Goal: Transaction & Acquisition: Purchase product/service

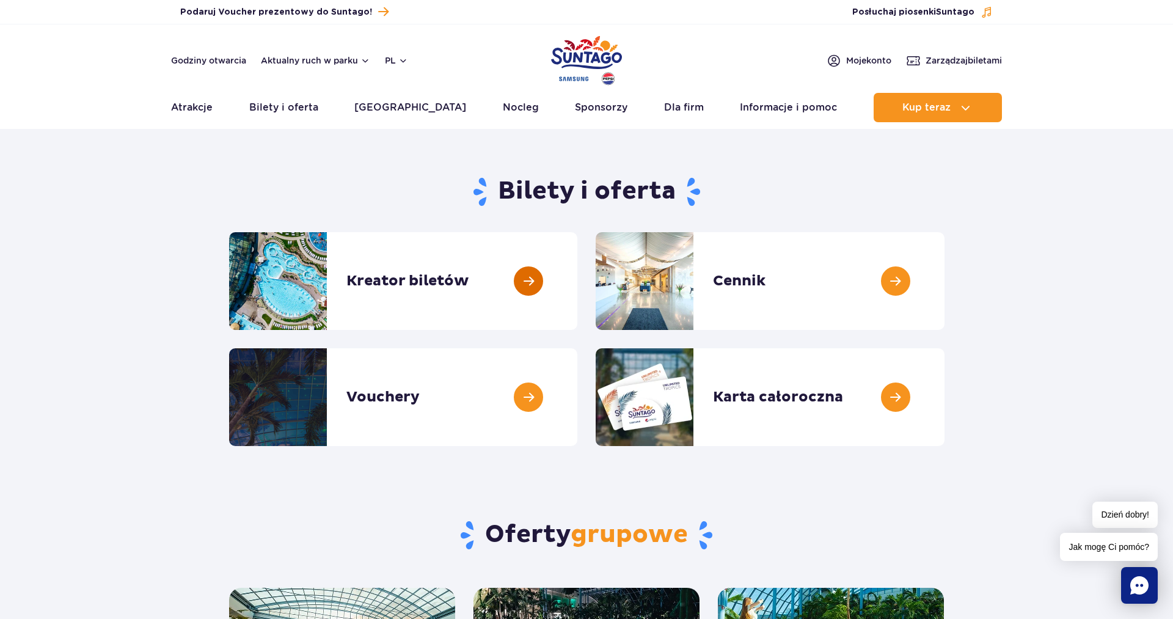
click at [577, 279] on link at bounding box center [577, 281] width 0 height 98
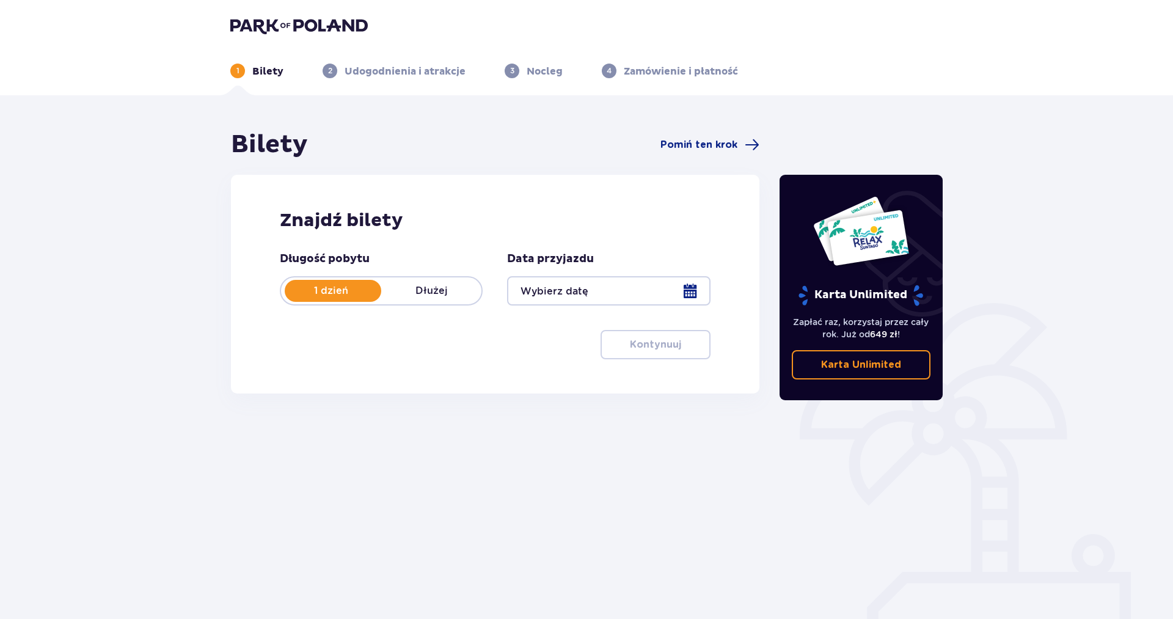
click at [693, 291] on div at bounding box center [608, 290] width 203 height 29
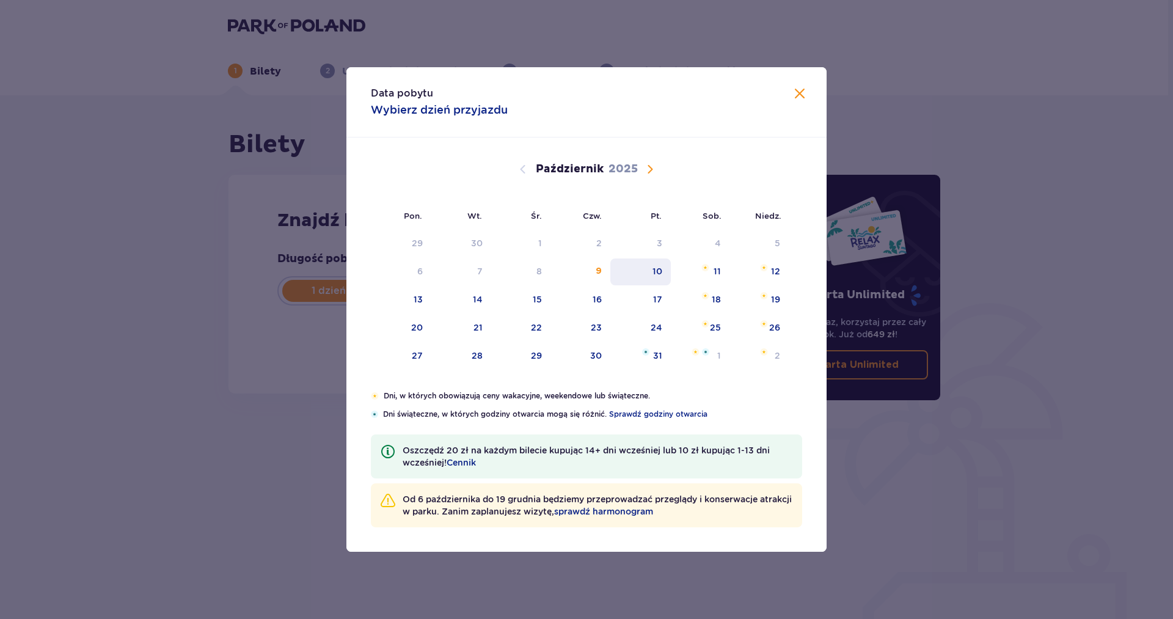
click at [662, 273] on div "10" at bounding box center [658, 271] width 10 height 12
type input "10.10.25"
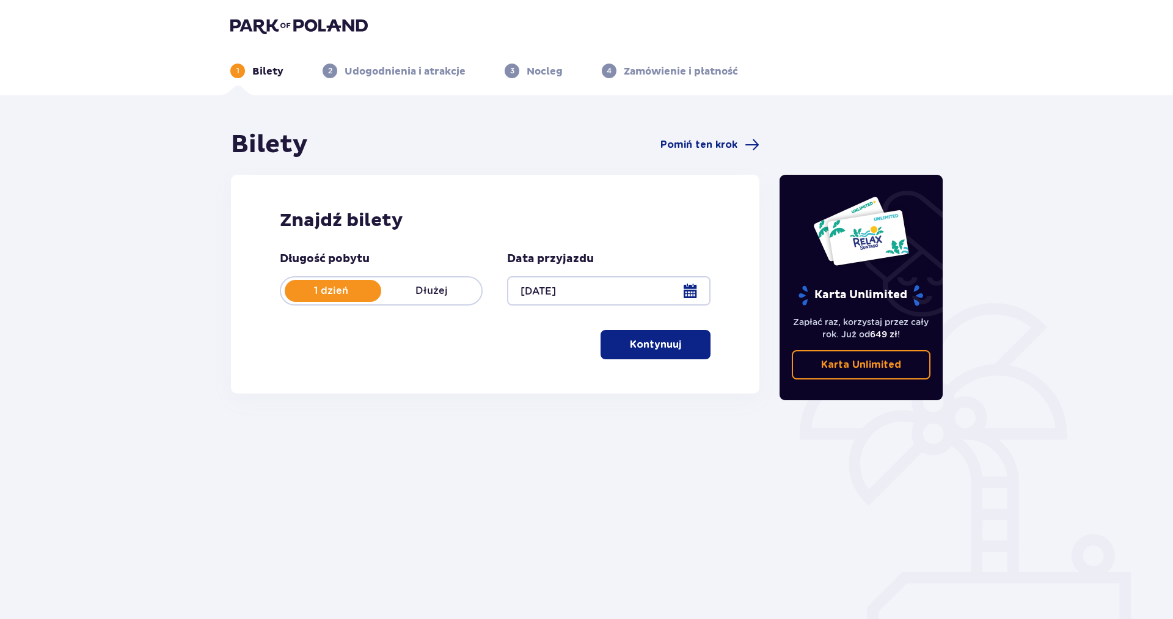
click at [688, 288] on div at bounding box center [608, 290] width 203 height 29
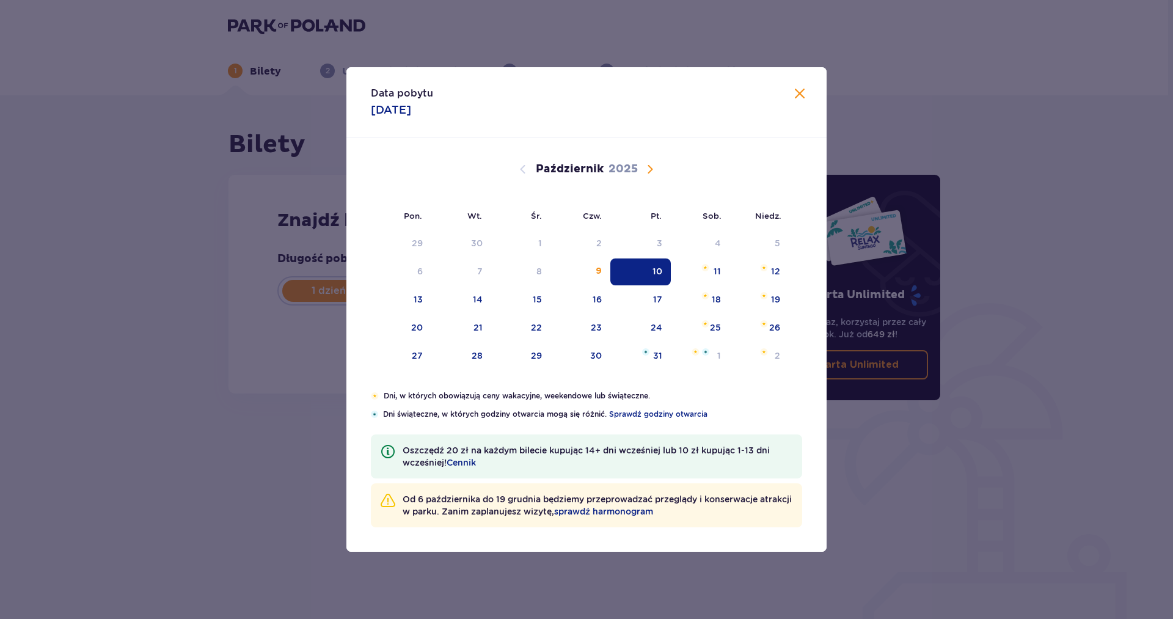
click at [801, 96] on span "Zamknij" at bounding box center [799, 94] width 15 height 15
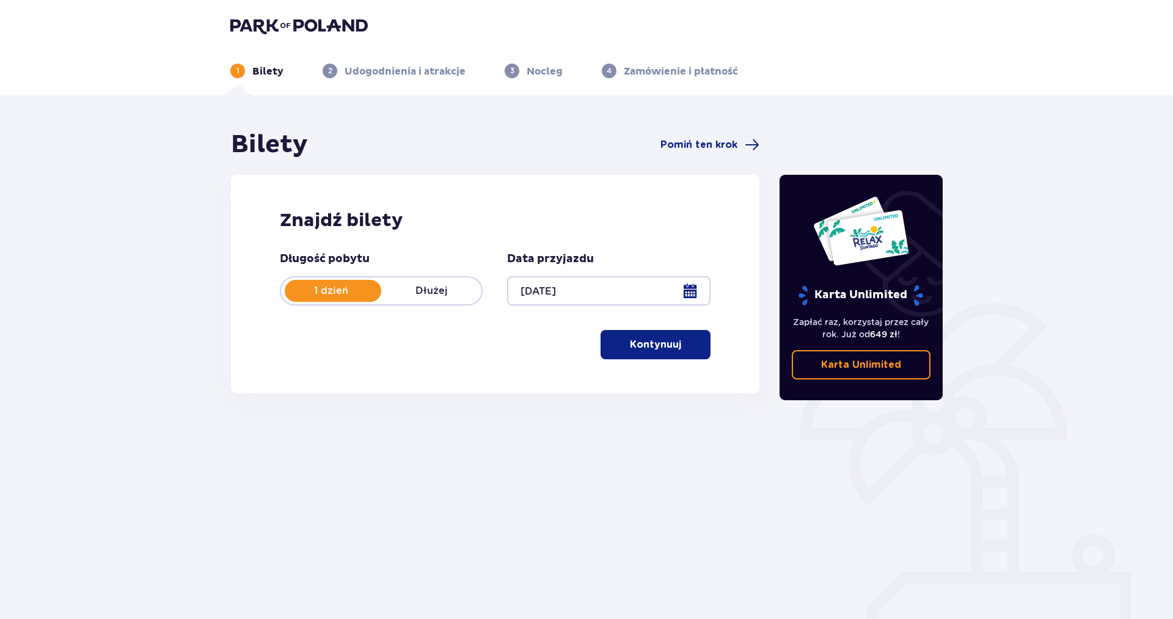
click at [658, 349] on p "Kontynuuj" at bounding box center [655, 344] width 51 height 13
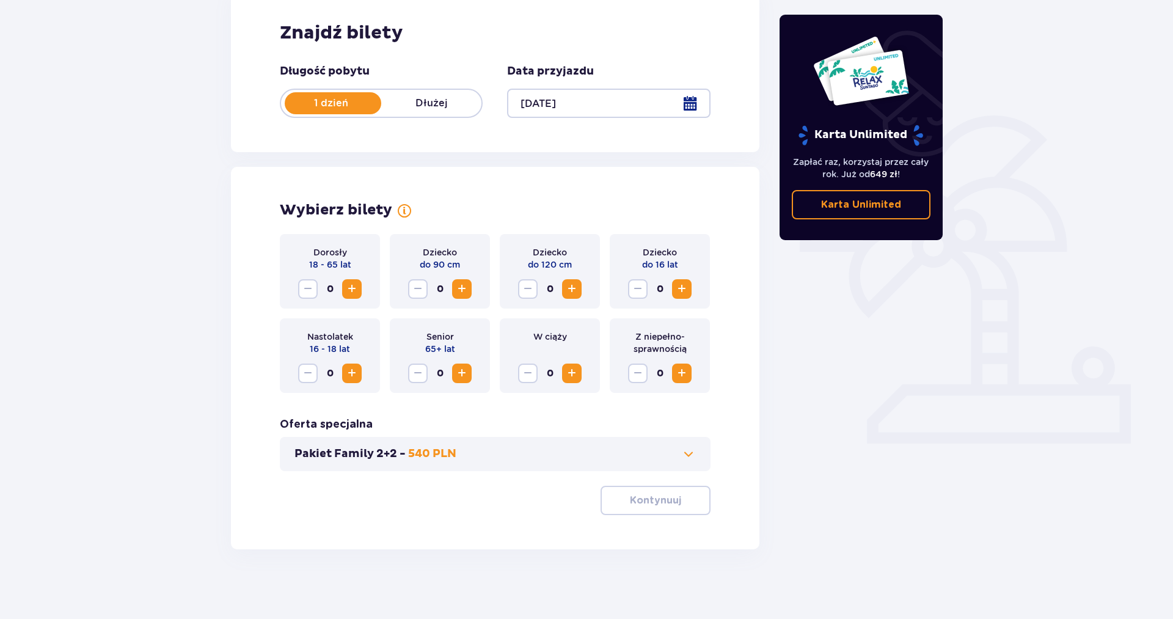
scroll to position [191, 0]
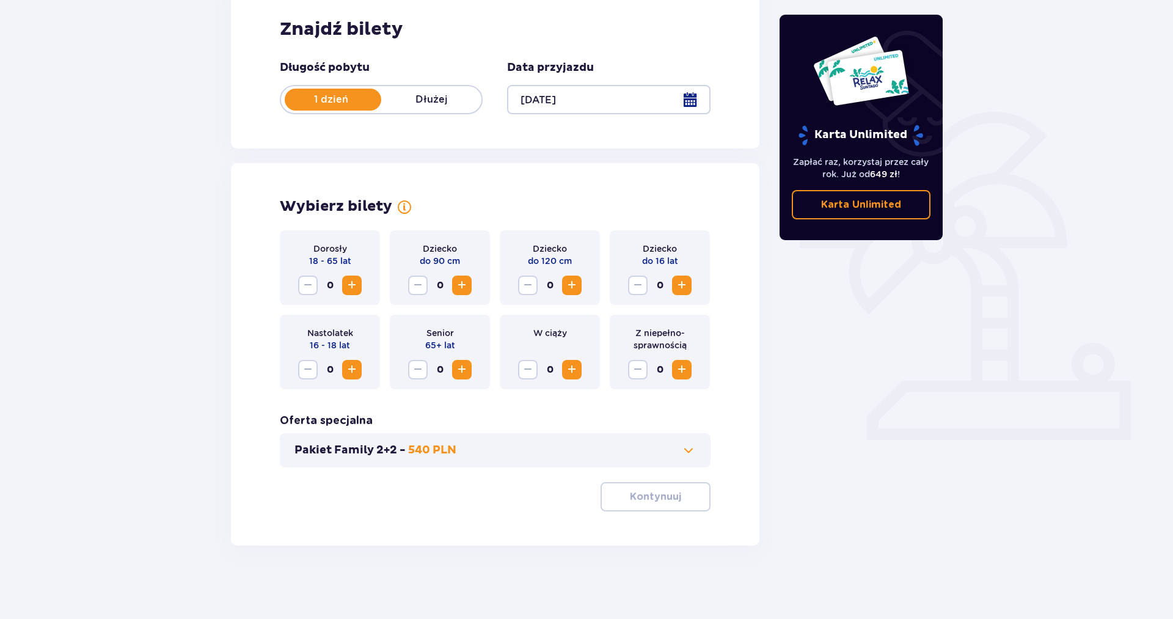
click at [347, 288] on span "Zwiększ" at bounding box center [352, 285] width 15 height 15
click at [352, 284] on span "Zwiększ" at bounding box center [352, 285] width 15 height 15
click at [667, 500] on p "Kontynuuj" at bounding box center [655, 496] width 51 height 13
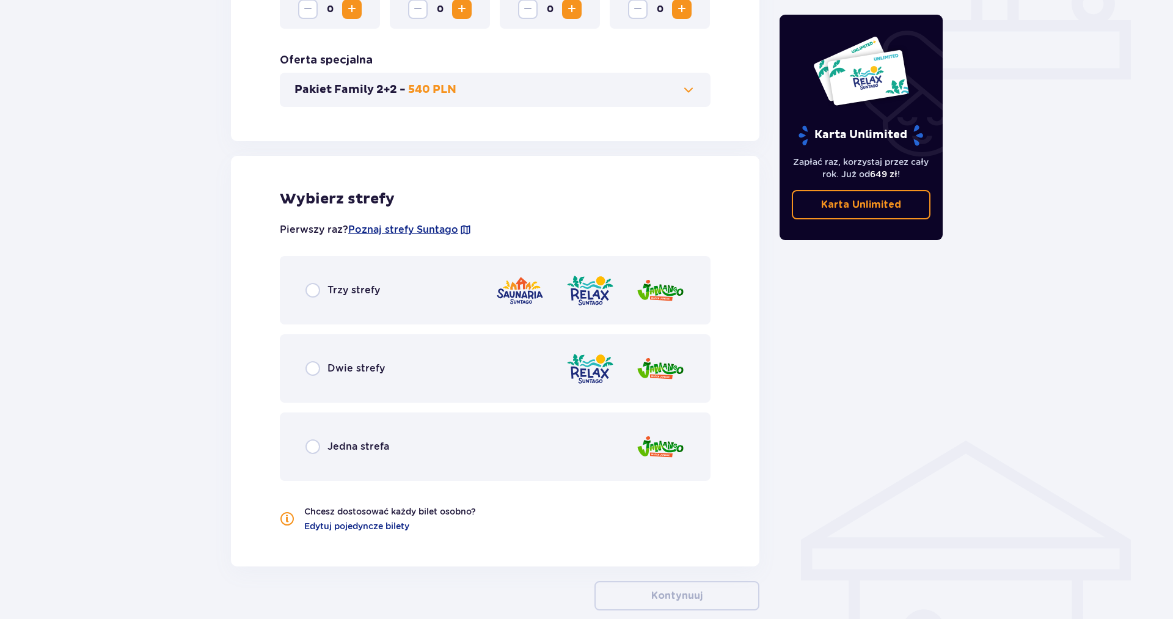
scroll to position [616, 0]
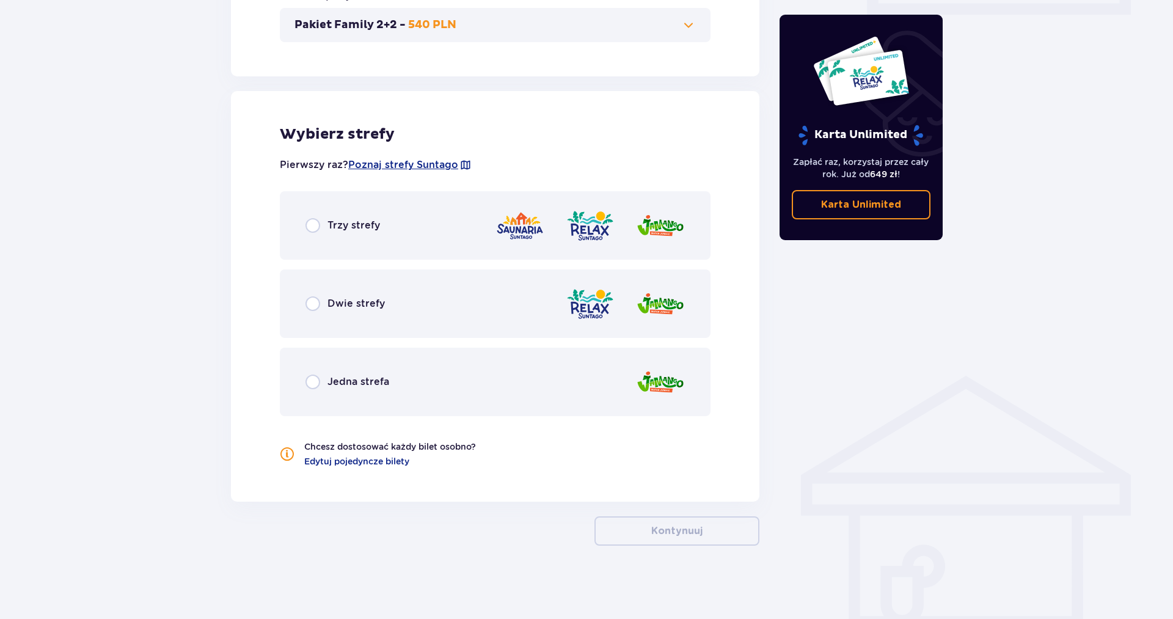
click at [304, 300] on div "Dwie strefy" at bounding box center [495, 303] width 431 height 68
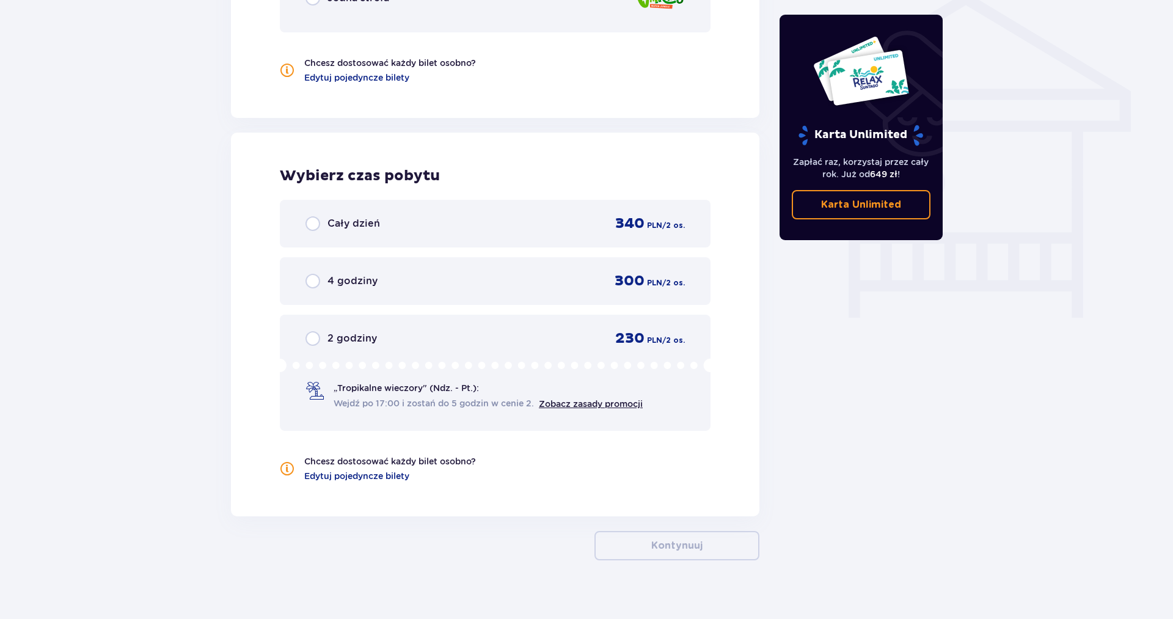
scroll to position [1015, 0]
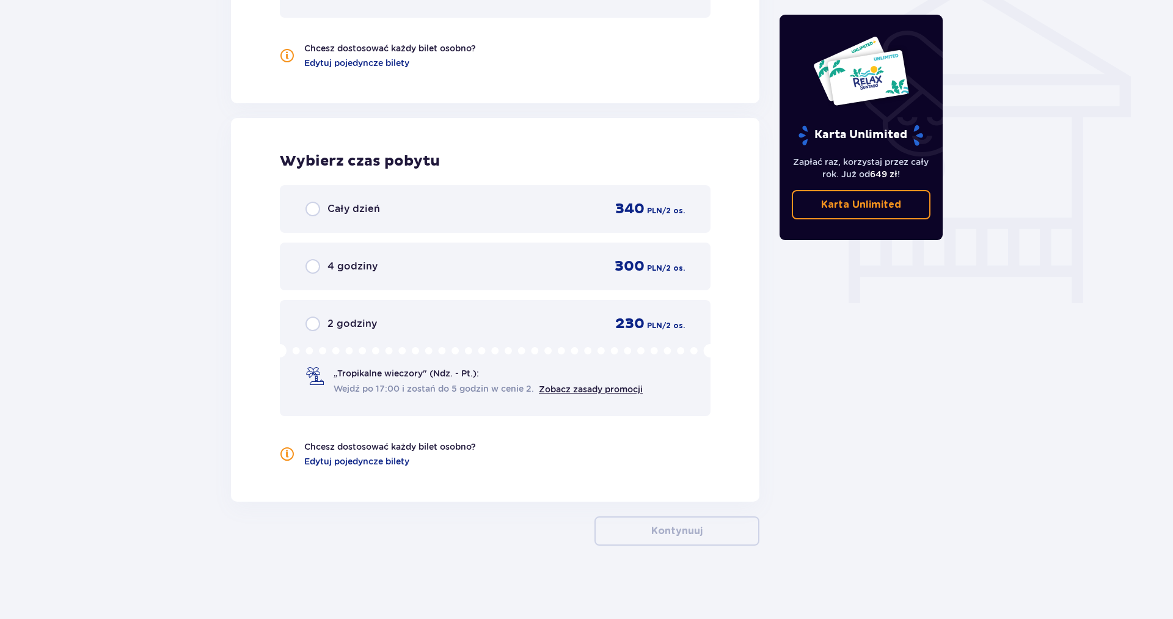
click at [316, 209] on input "radio" at bounding box center [312, 209] width 15 height 15
radio input "true"
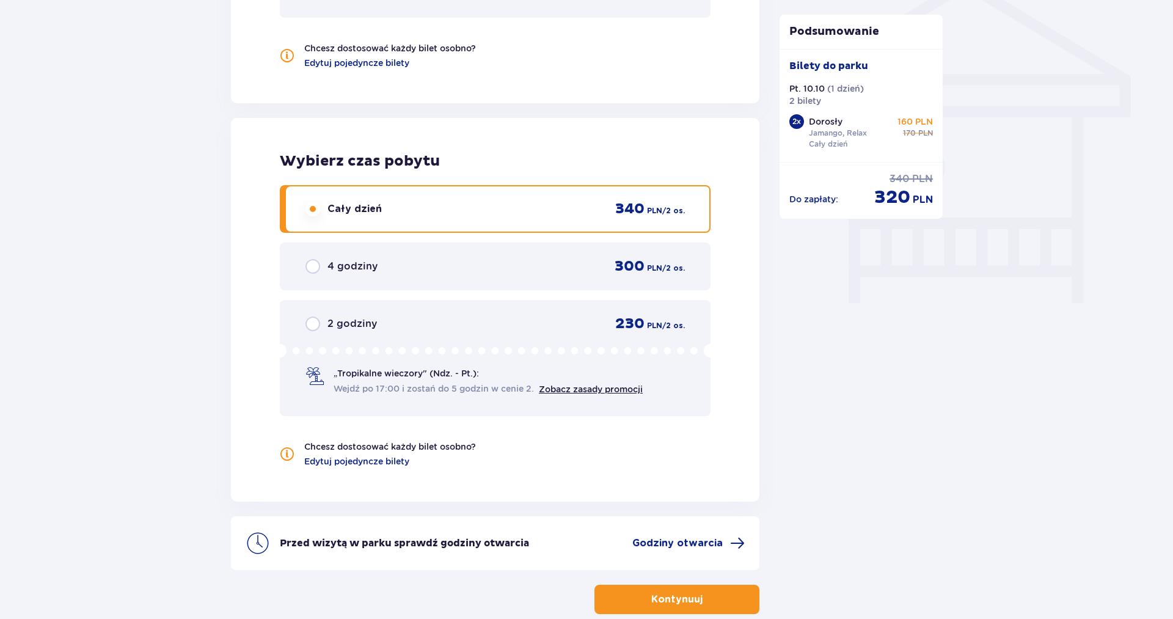
scroll to position [1077, 0]
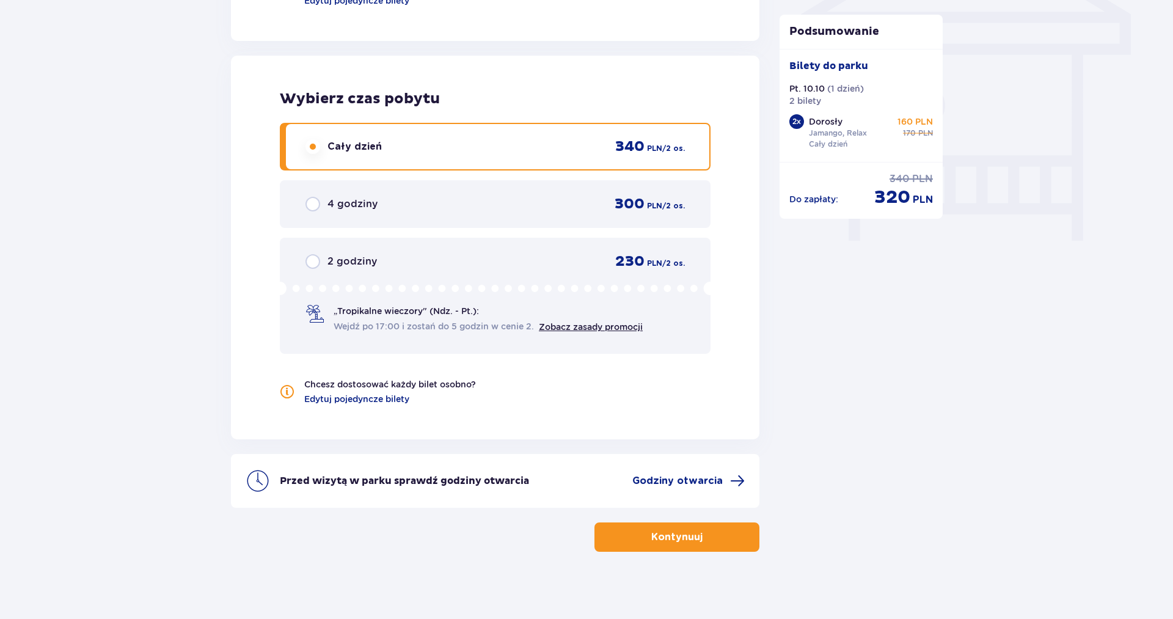
click at [674, 538] on p "Kontynuuj" at bounding box center [676, 536] width 51 height 13
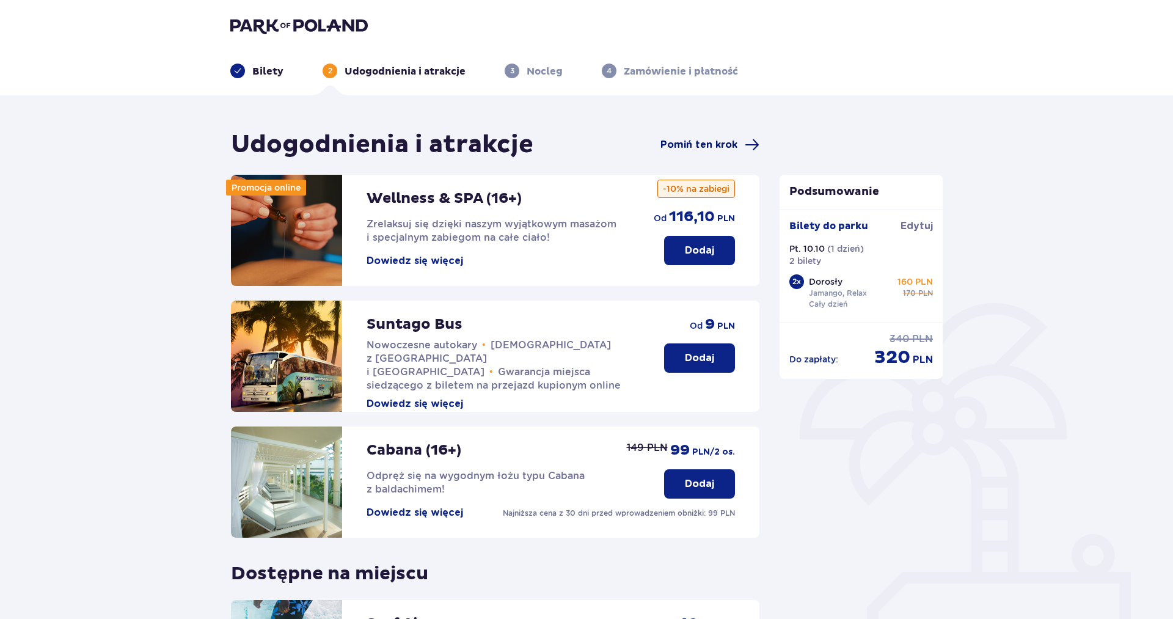
click at [714, 148] on span "Pomiń ten krok" at bounding box center [698, 144] width 77 height 13
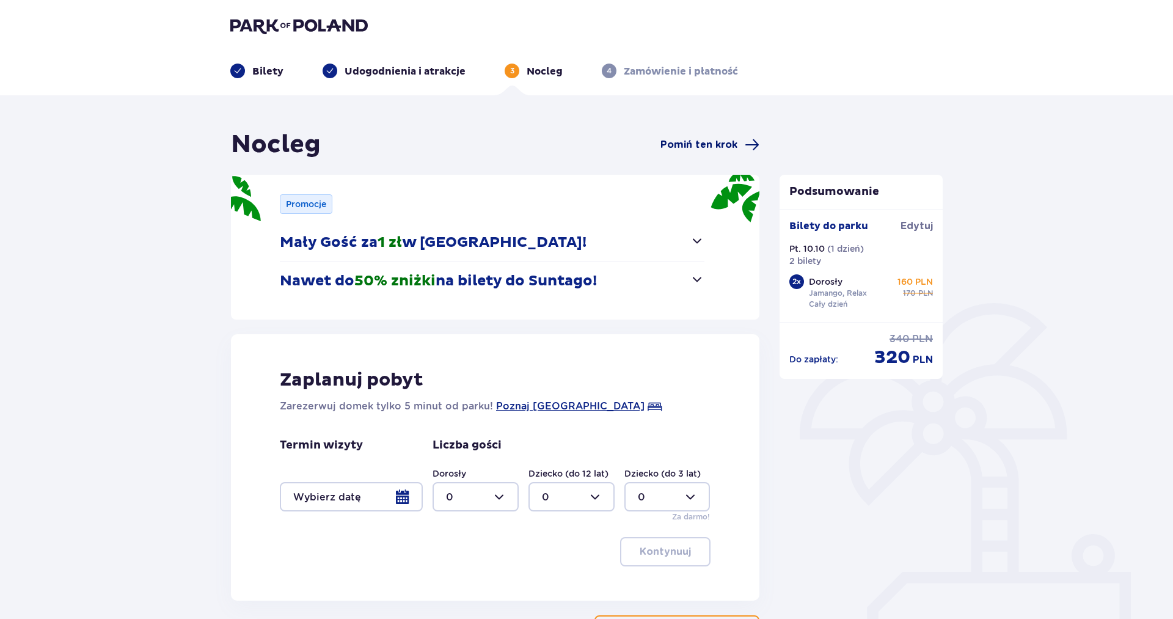
click at [711, 144] on span "Pomiń ten krok" at bounding box center [698, 144] width 77 height 13
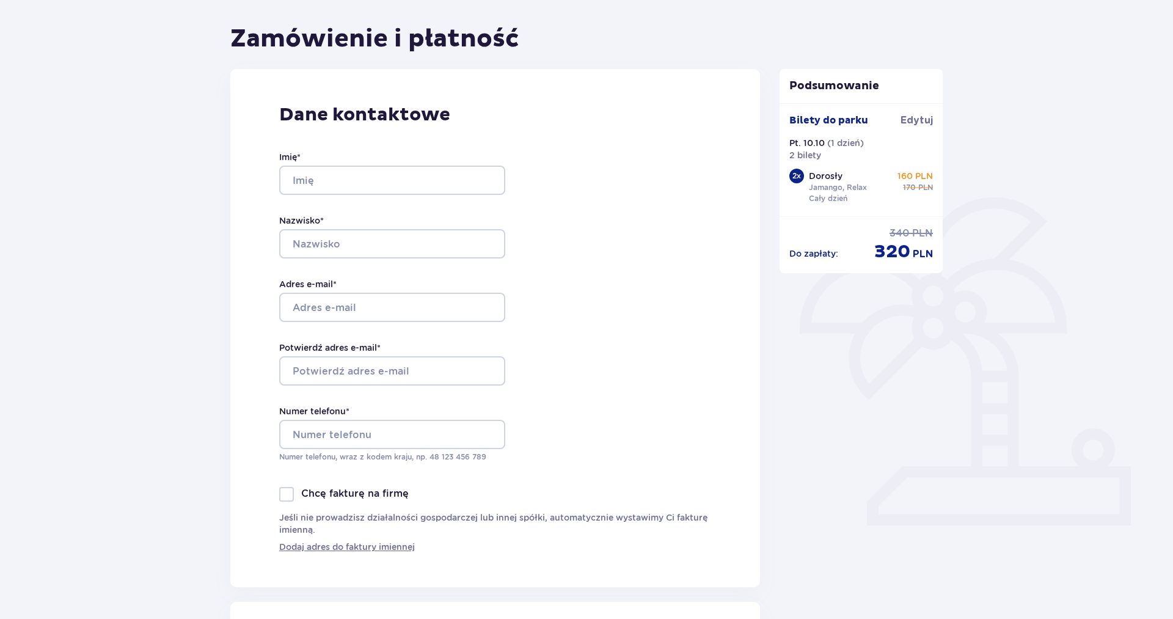
scroll to position [125, 0]
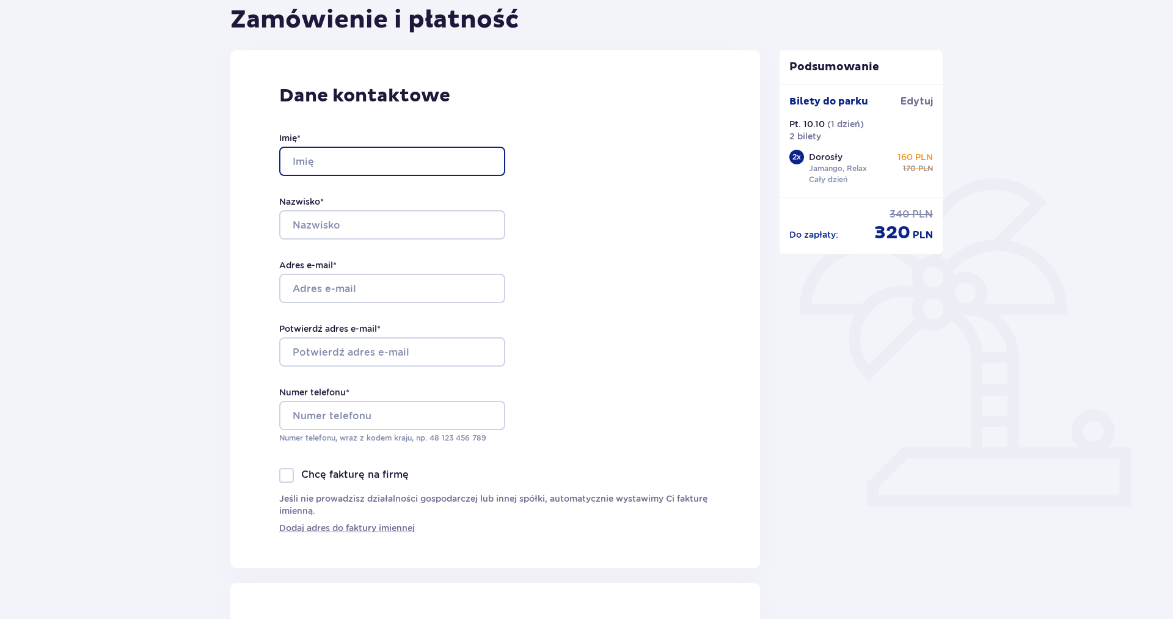
click at [354, 159] on input "Imię *" at bounding box center [392, 161] width 226 height 29
type input "Alina"
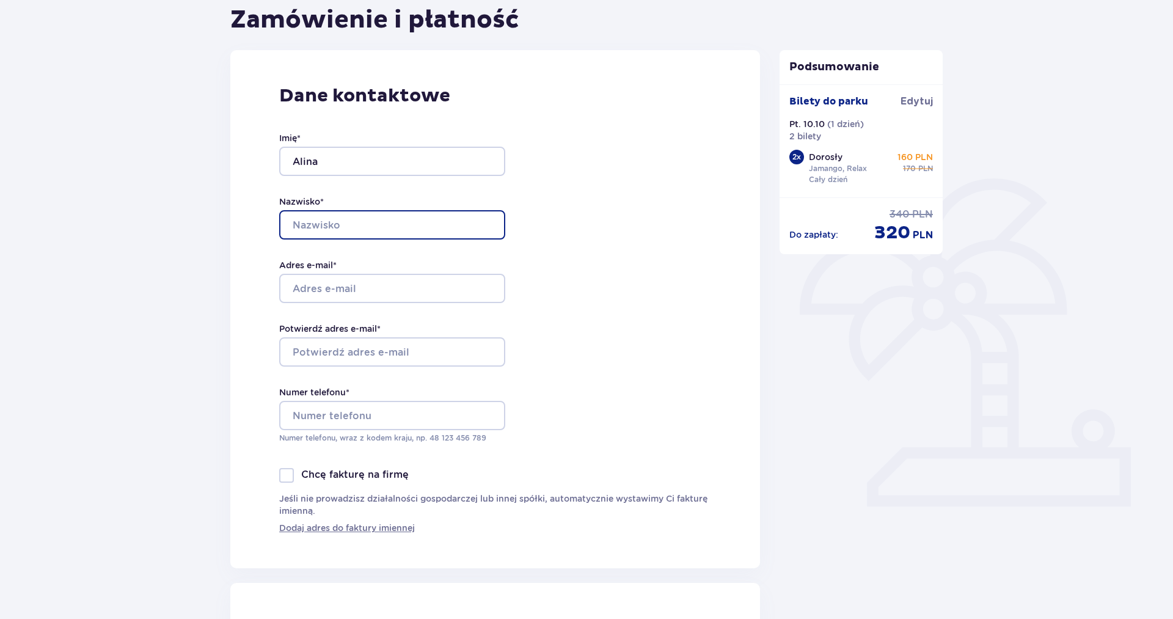
type input "Grądzka"
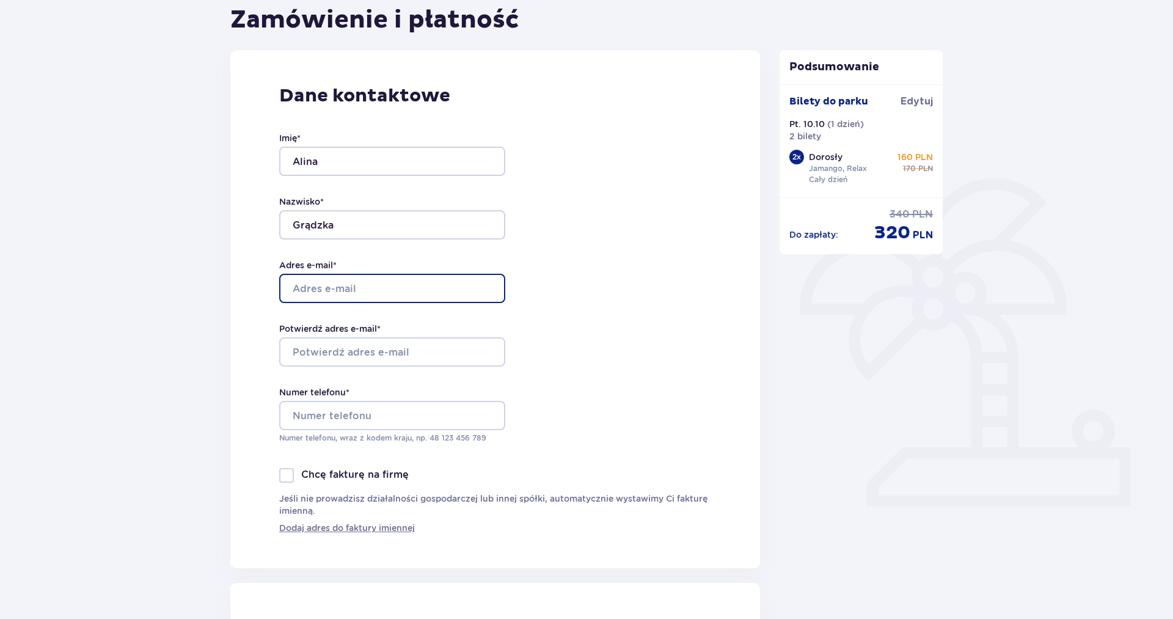
type input "alisha70@tlen.pl"
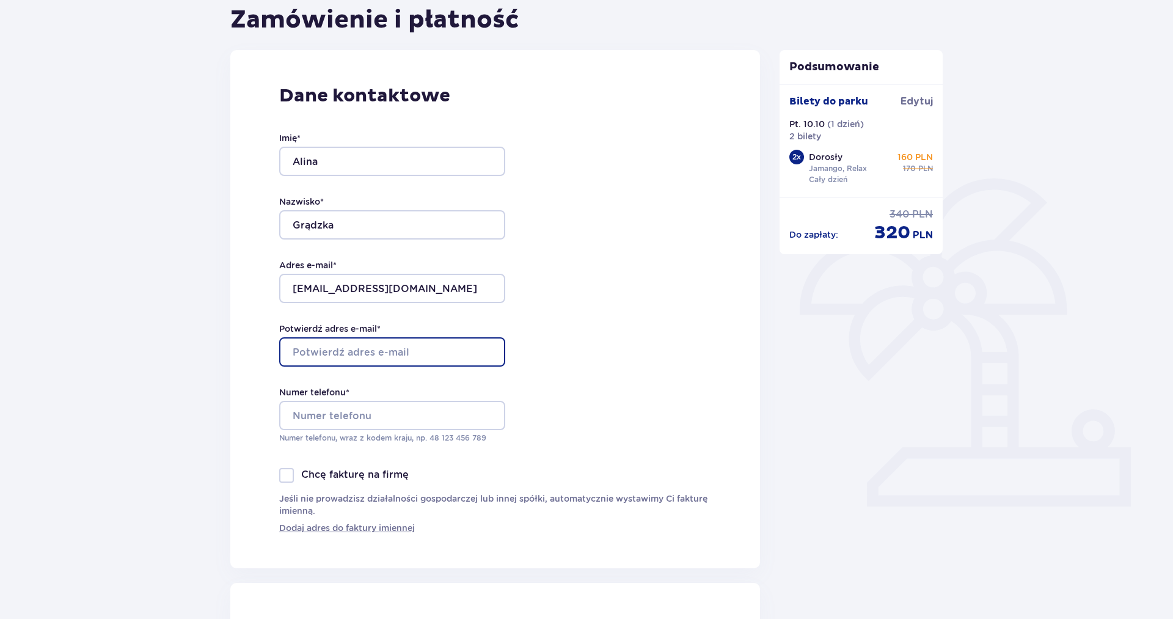
type input "alisha70@tlen.pl"
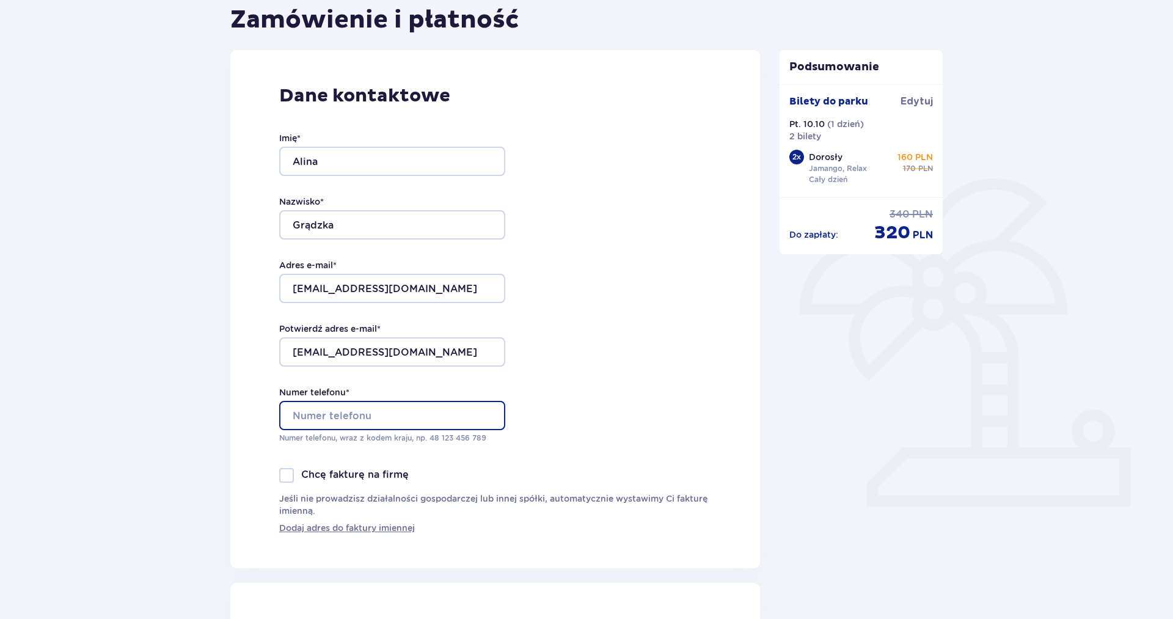
type input "+48792251026"
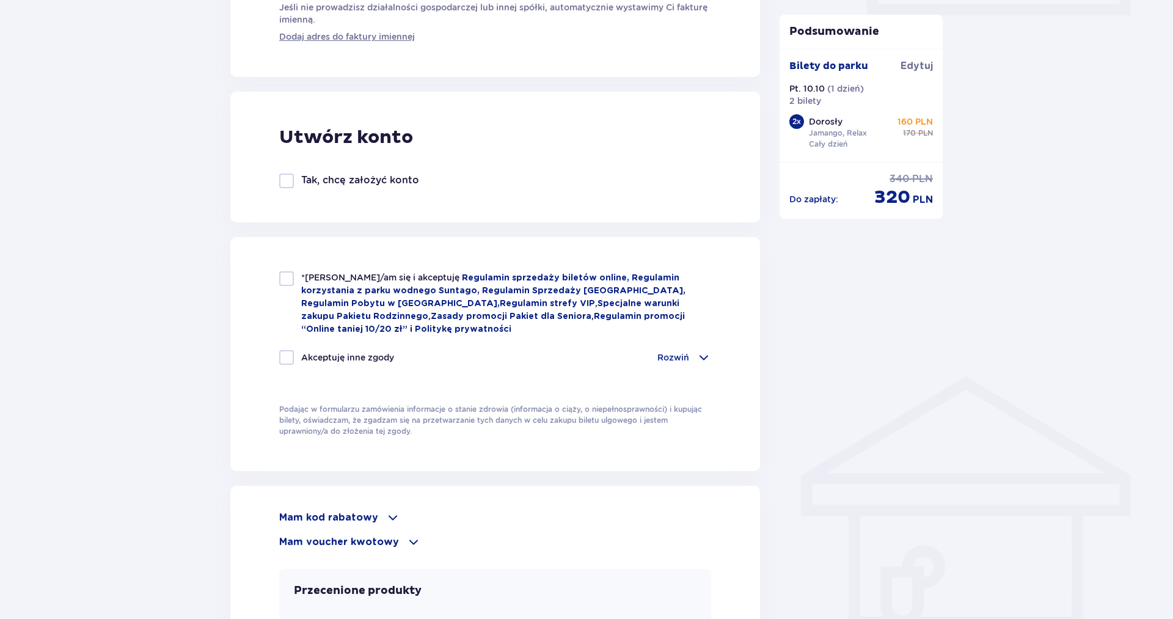
scroll to position [623, 0]
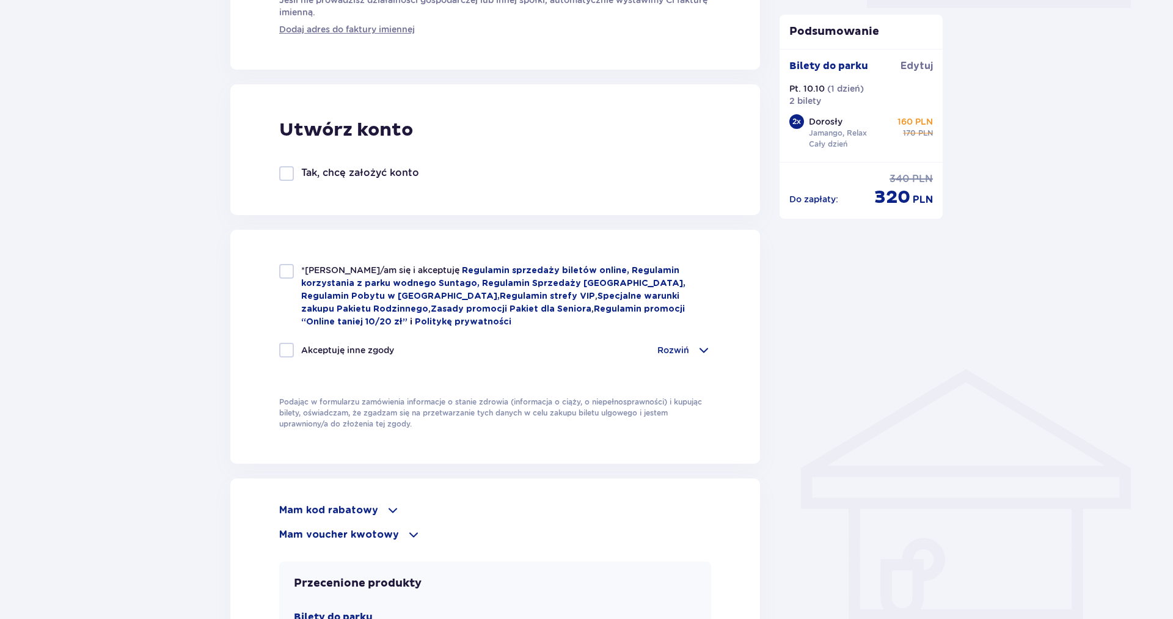
click at [288, 271] on div at bounding box center [286, 271] width 15 height 15
checkbox input "true"
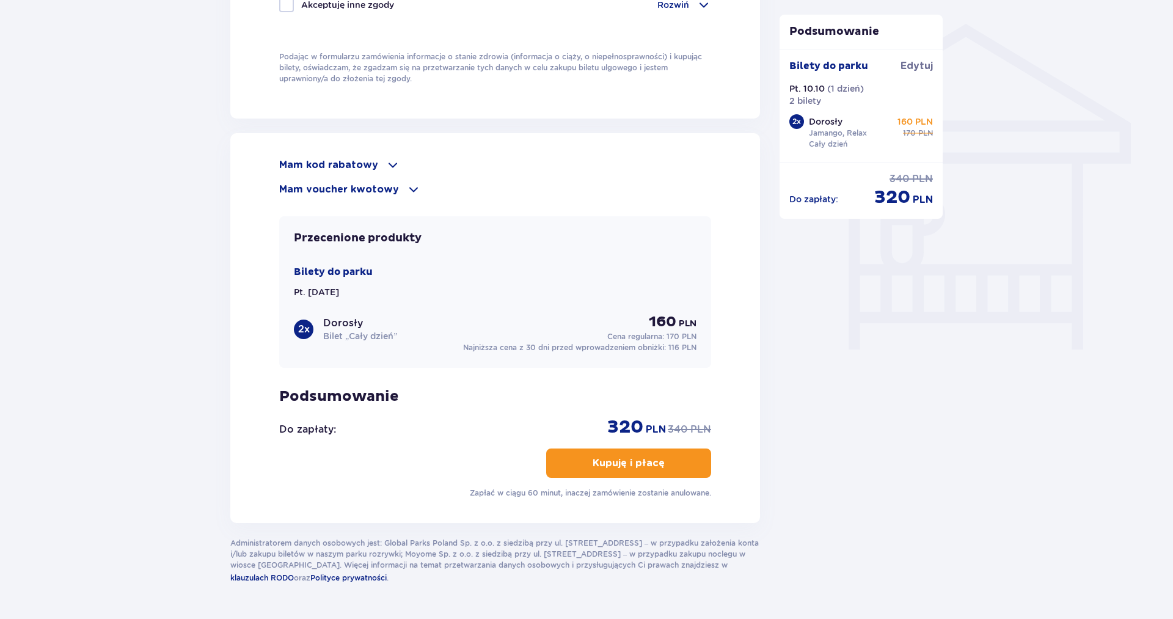
scroll to position [997, 0]
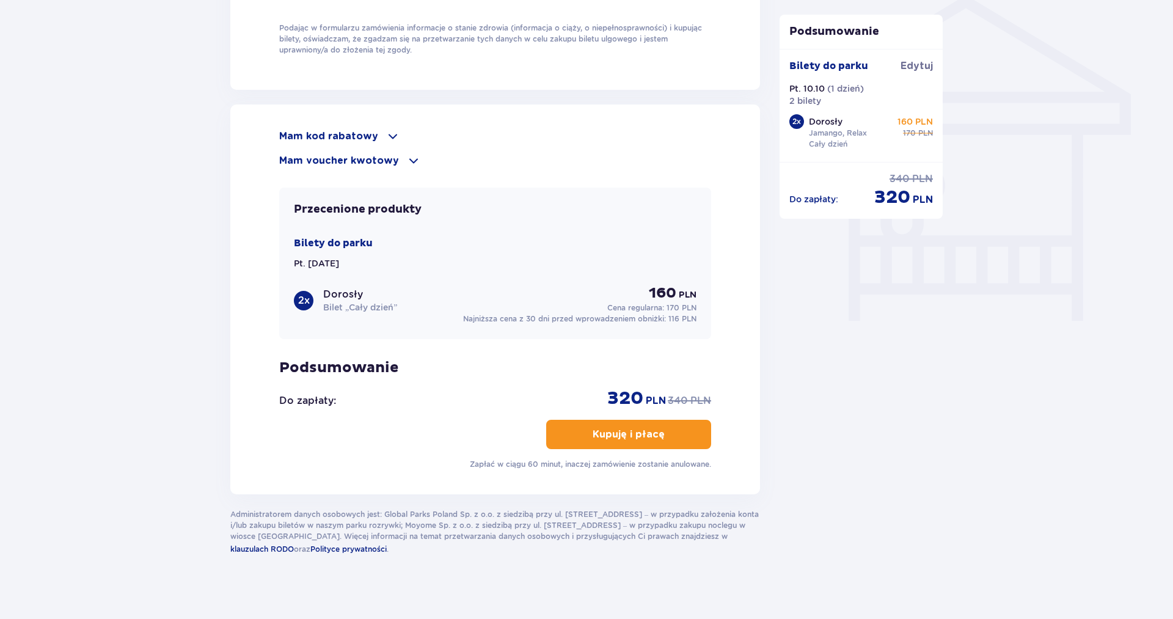
click at [609, 434] on p "Kupuję i płacę" at bounding box center [629, 434] width 72 height 13
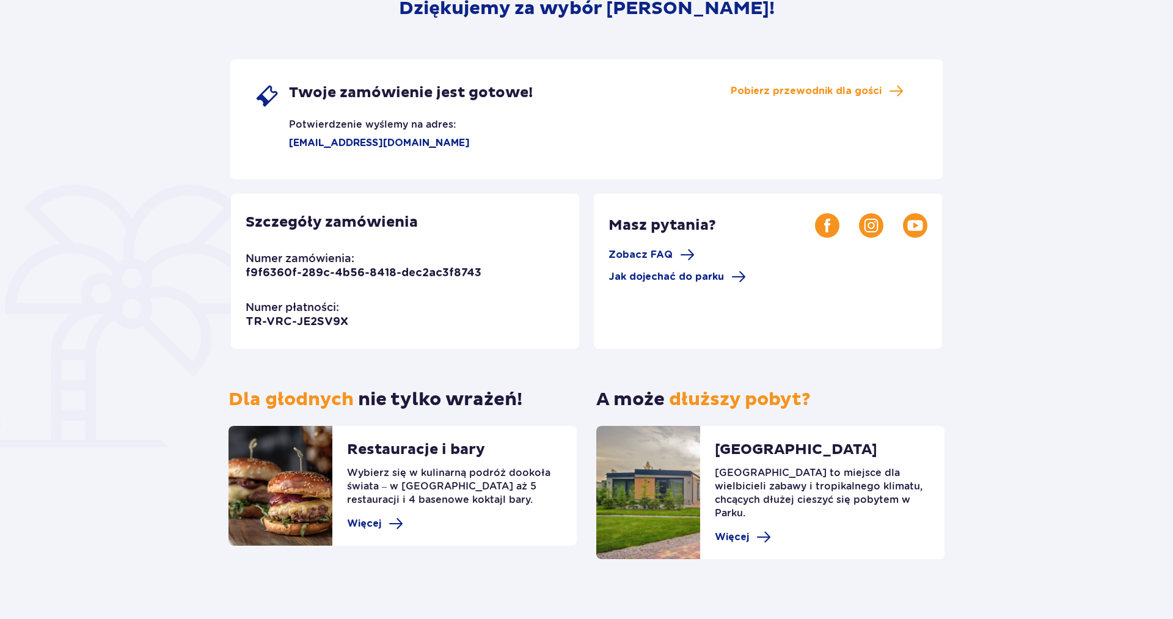
scroll to position [47, 0]
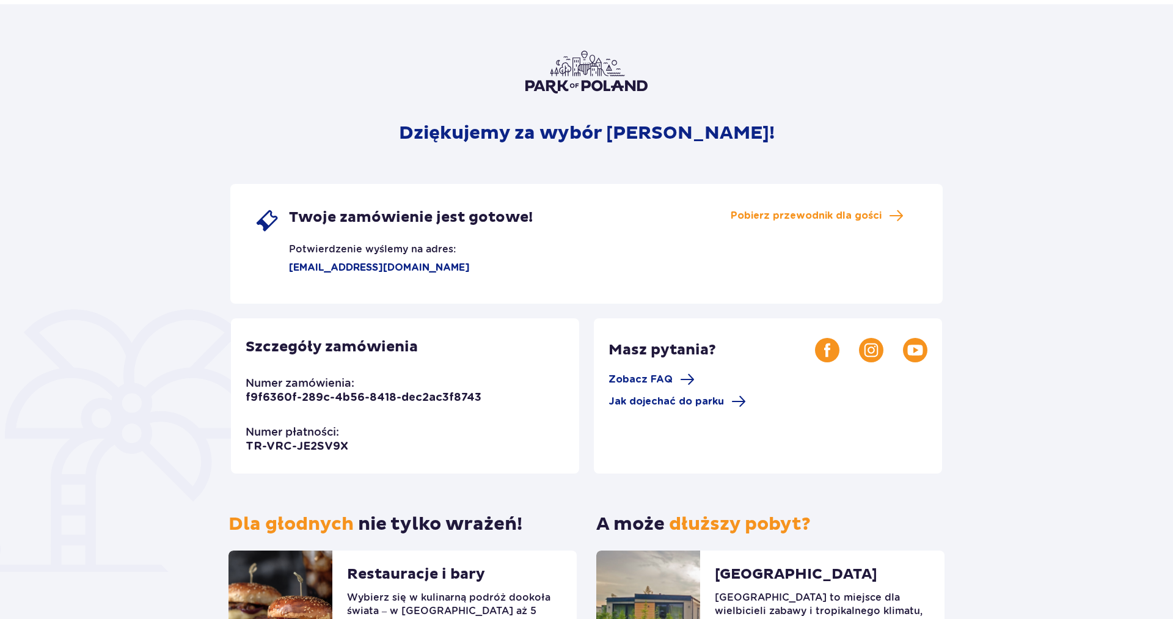
click at [558, 73] on img at bounding box center [586, 72] width 122 height 43
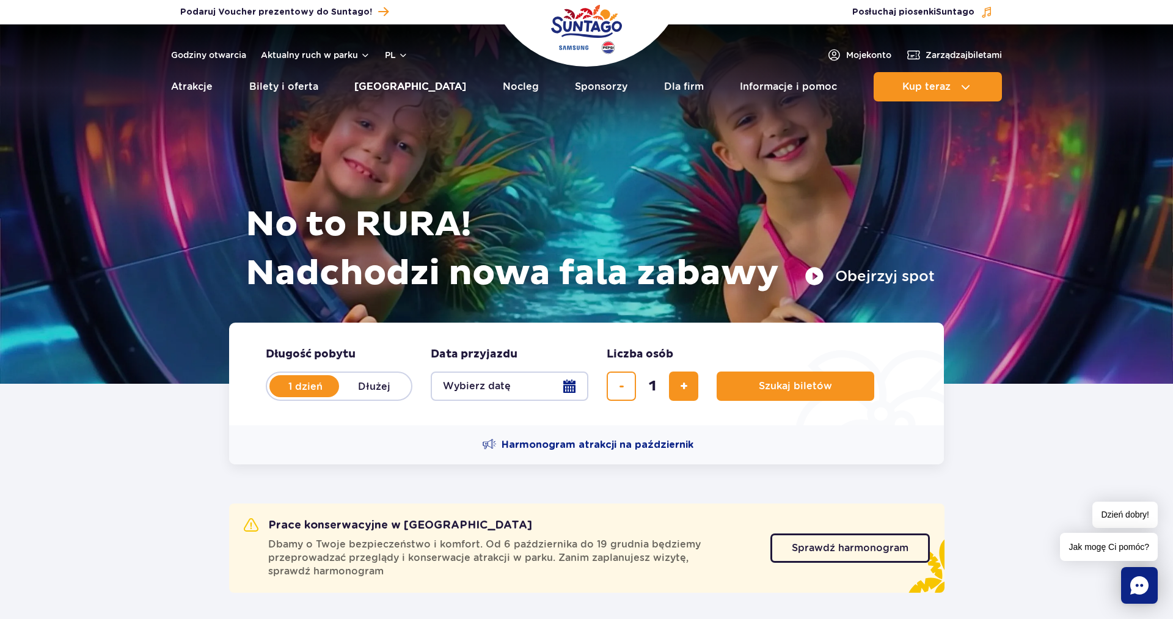
click at [386, 88] on link "[GEOGRAPHIC_DATA]" at bounding box center [410, 86] width 112 height 29
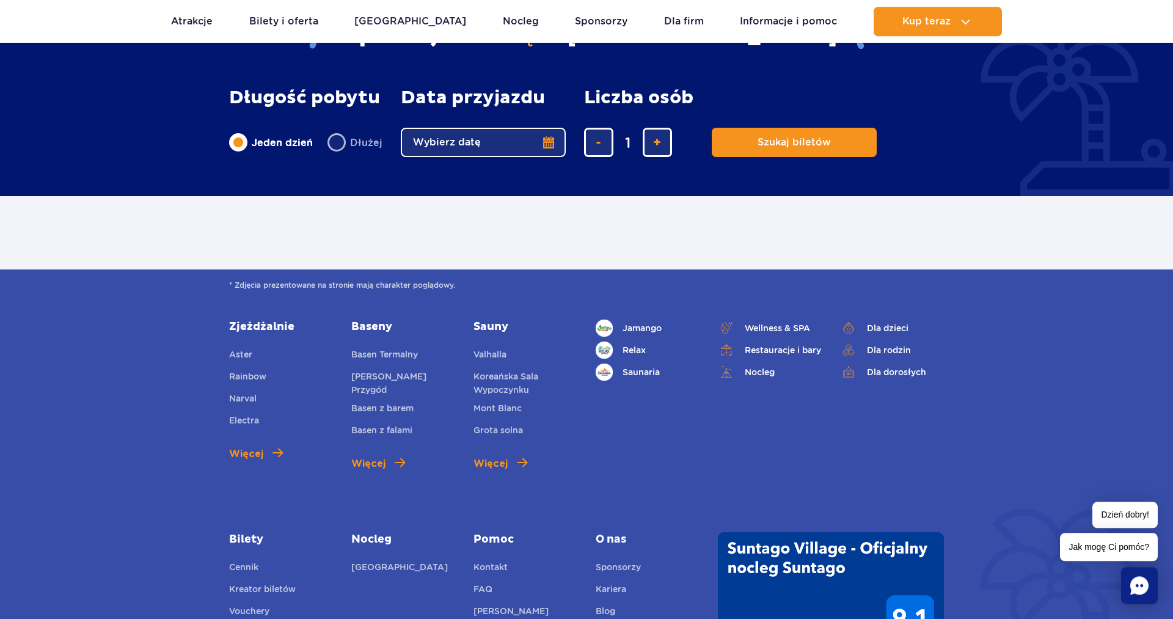
scroll to position [748, 0]
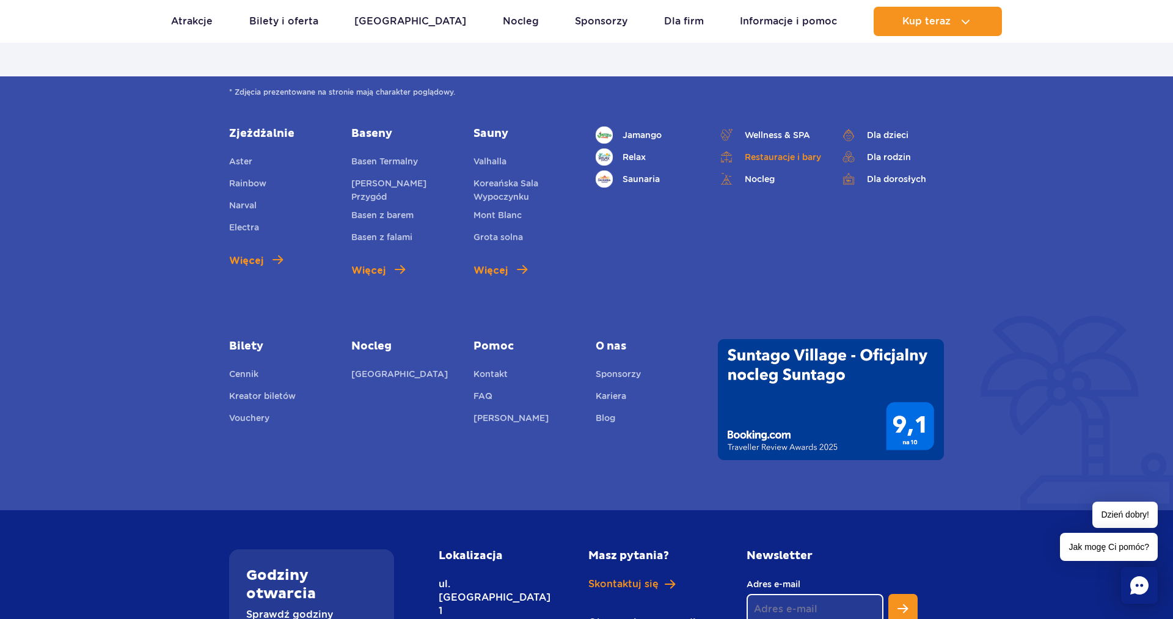
click at [778, 152] on link "Restauracje i bary" at bounding box center [770, 156] width 104 height 17
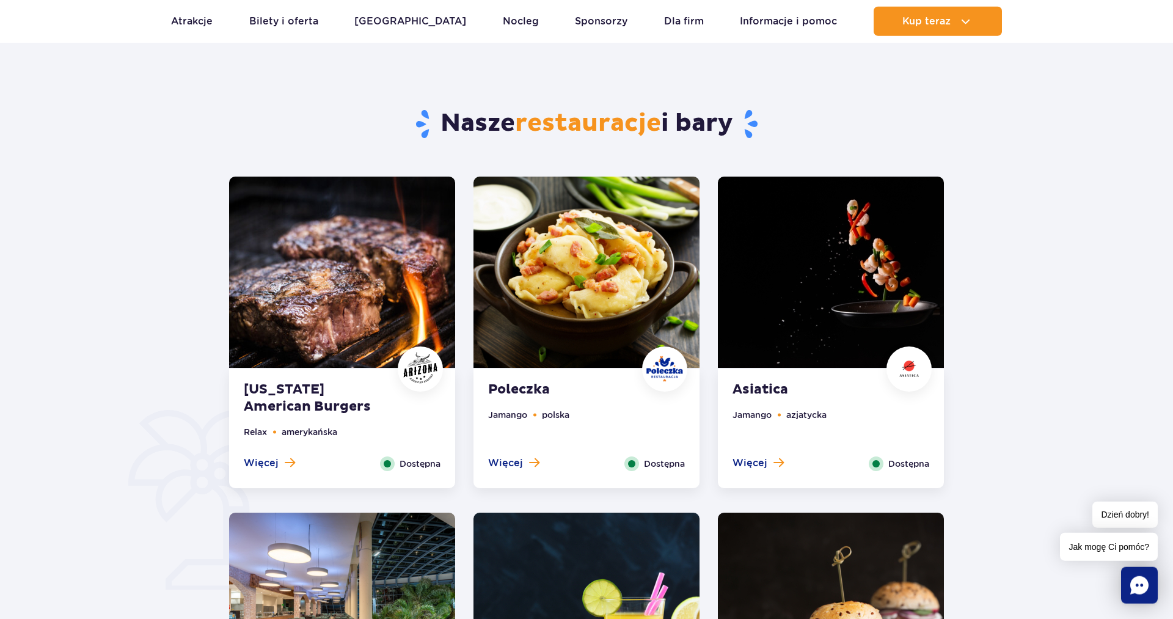
scroll to position [561, 0]
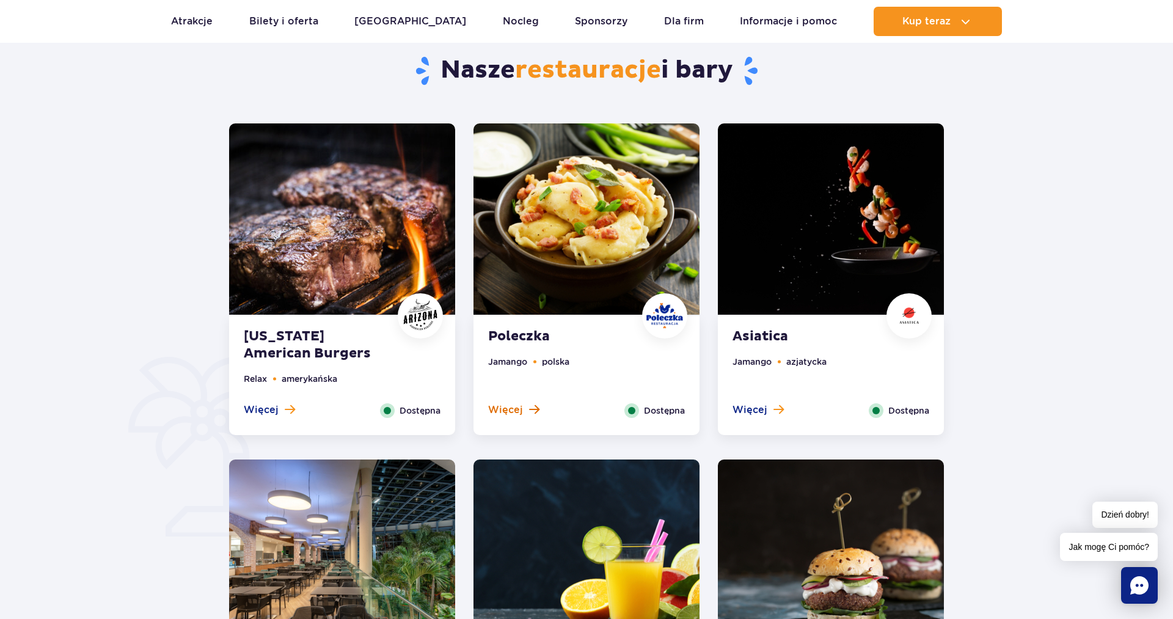
click at [495, 410] on span "Więcej" at bounding box center [505, 409] width 35 height 13
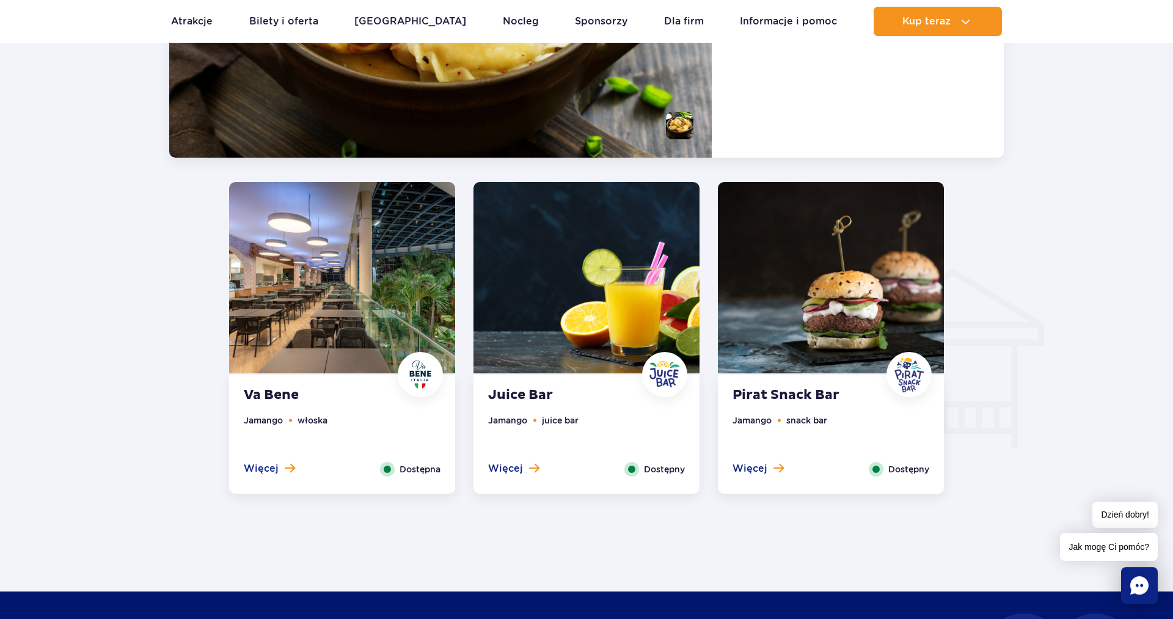
scroll to position [1199, 0]
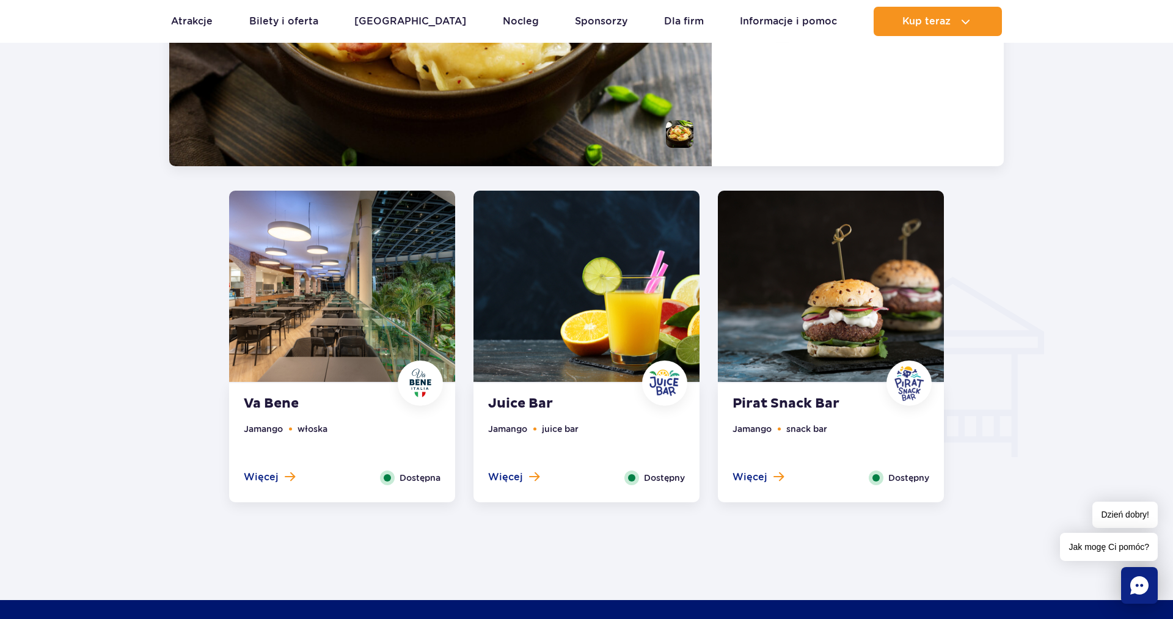
click at [337, 359] on img at bounding box center [342, 286] width 226 height 191
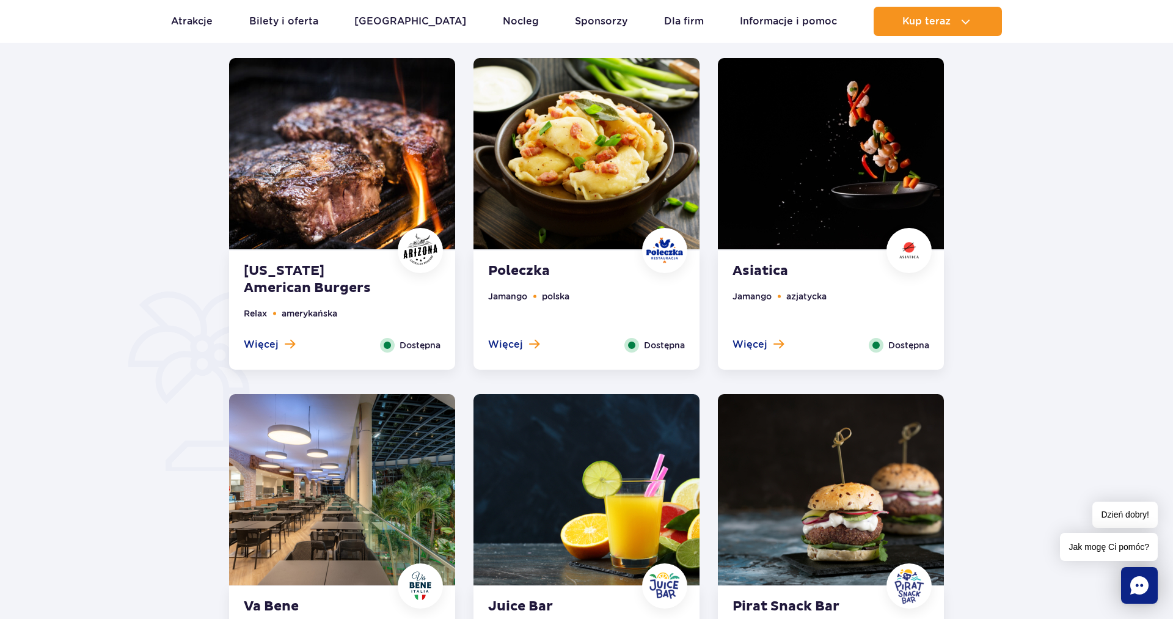
scroll to position [601, 0]
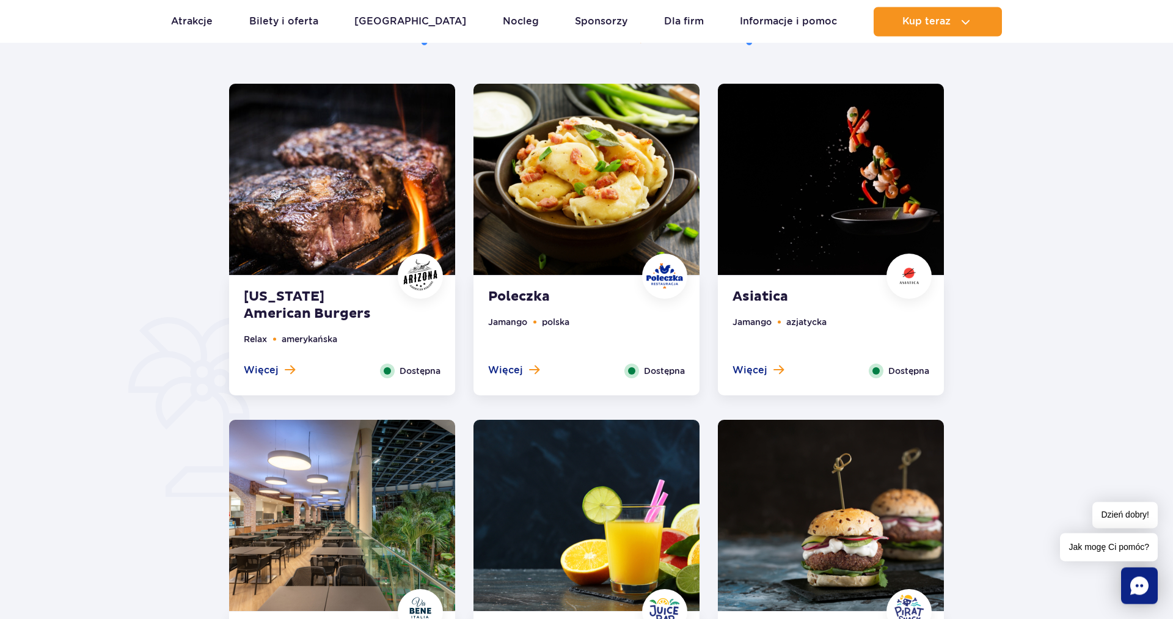
click at [750, 292] on strong "Asiatica" at bounding box center [807, 296] width 148 height 17
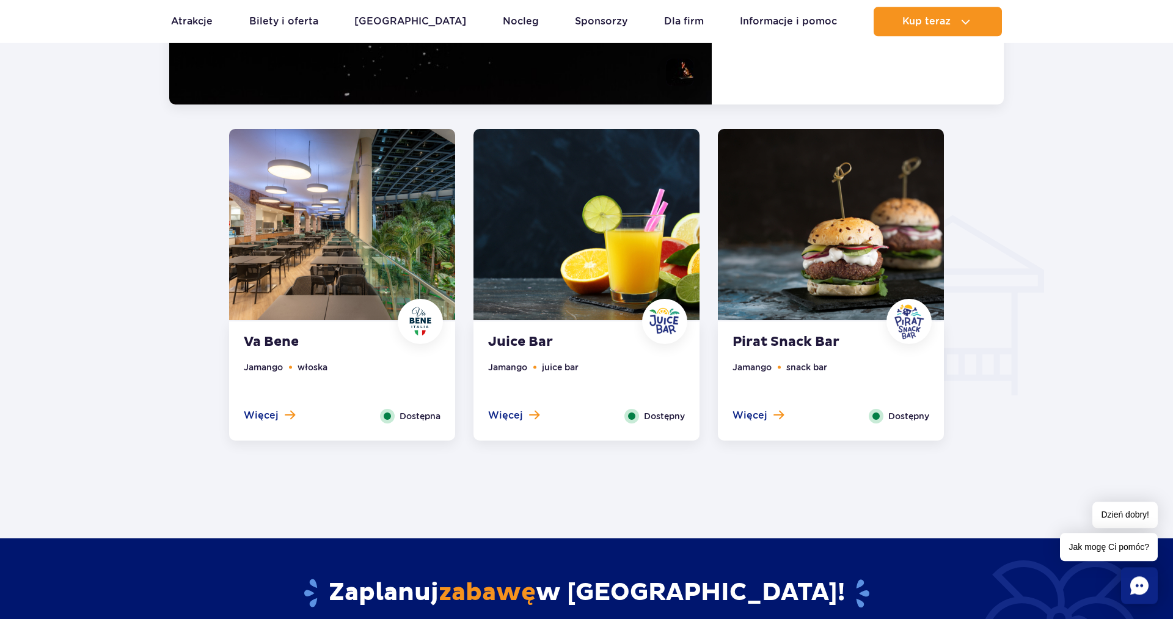
scroll to position [1262, 0]
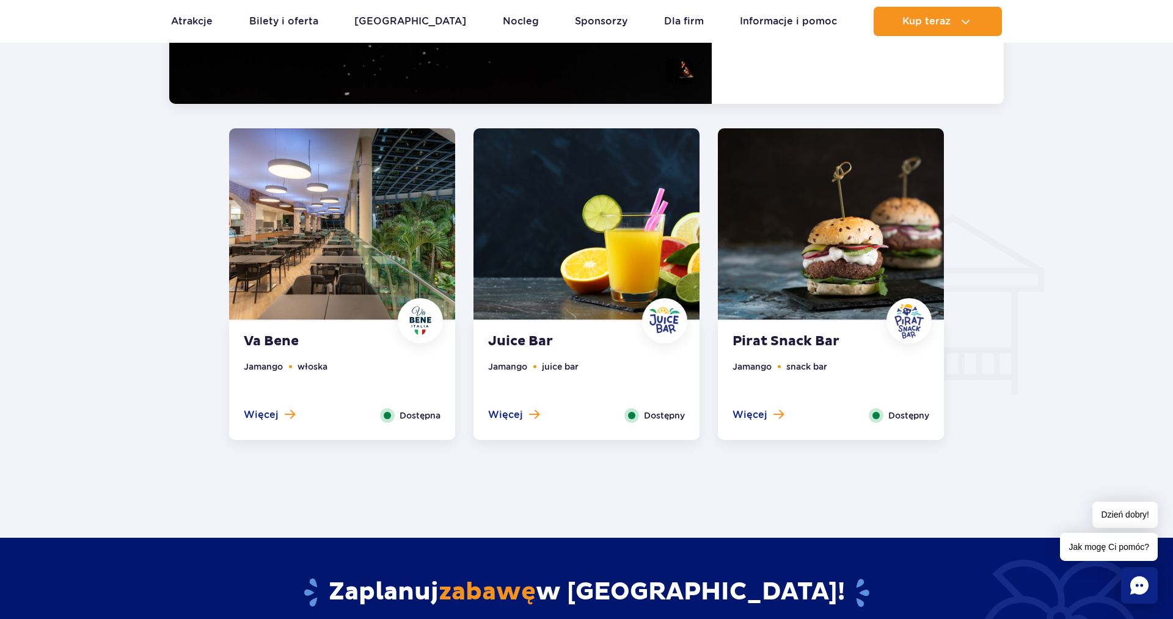
click at [614, 251] on img at bounding box center [586, 223] width 226 height 191
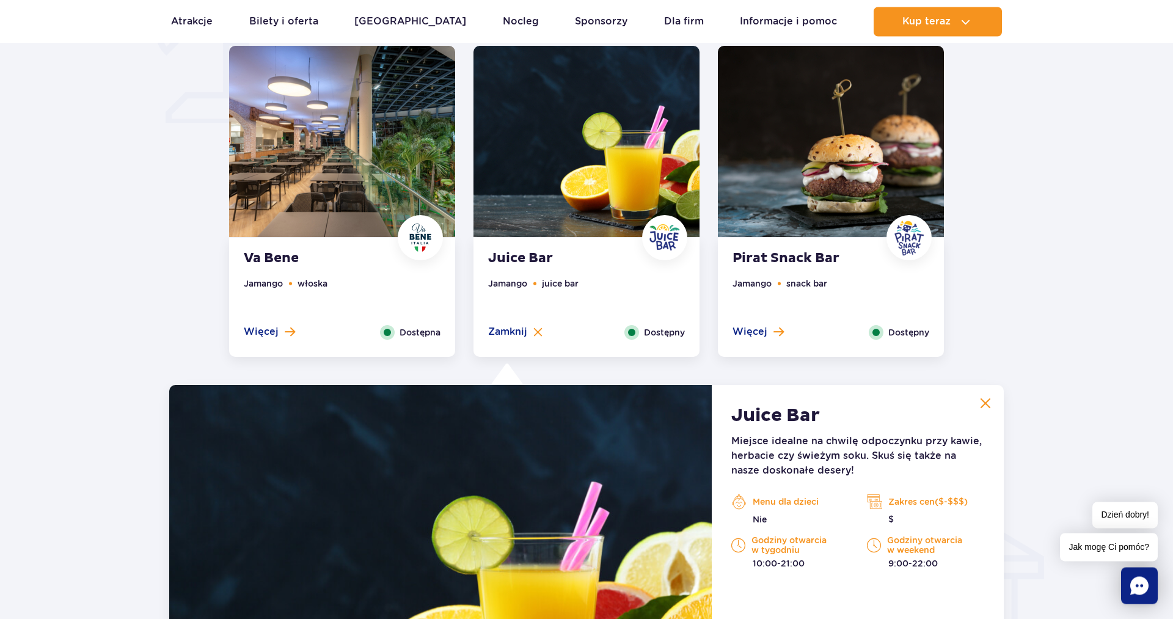
scroll to position [663, 0]
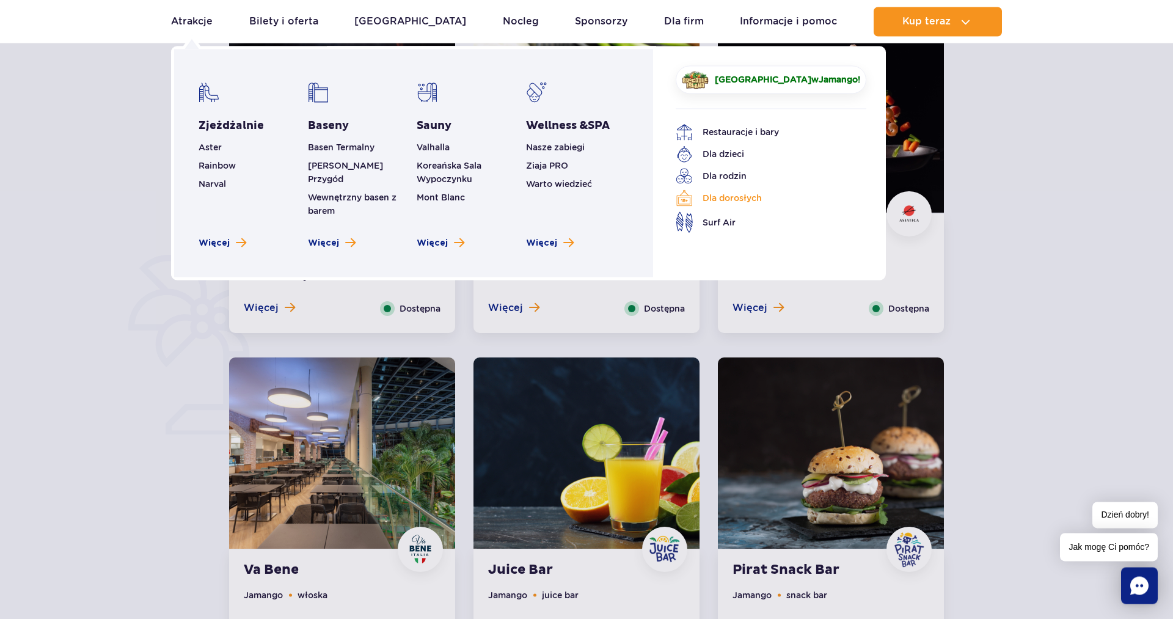
click at [742, 199] on link "Dla dorosłych" at bounding box center [762, 197] width 172 height 17
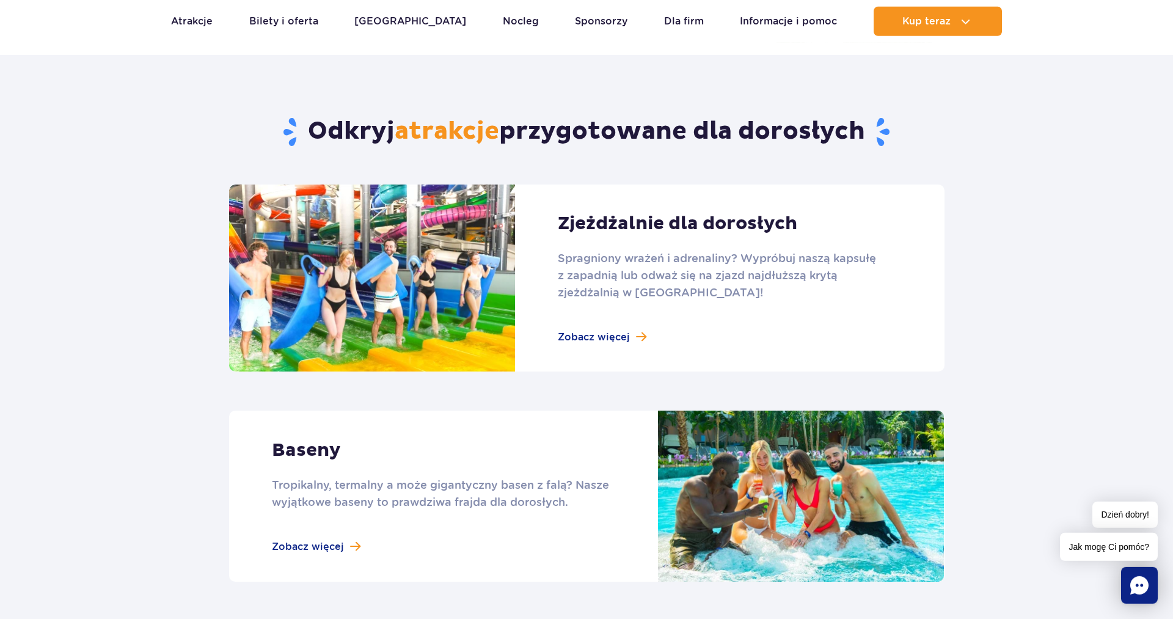
scroll to position [499, 0]
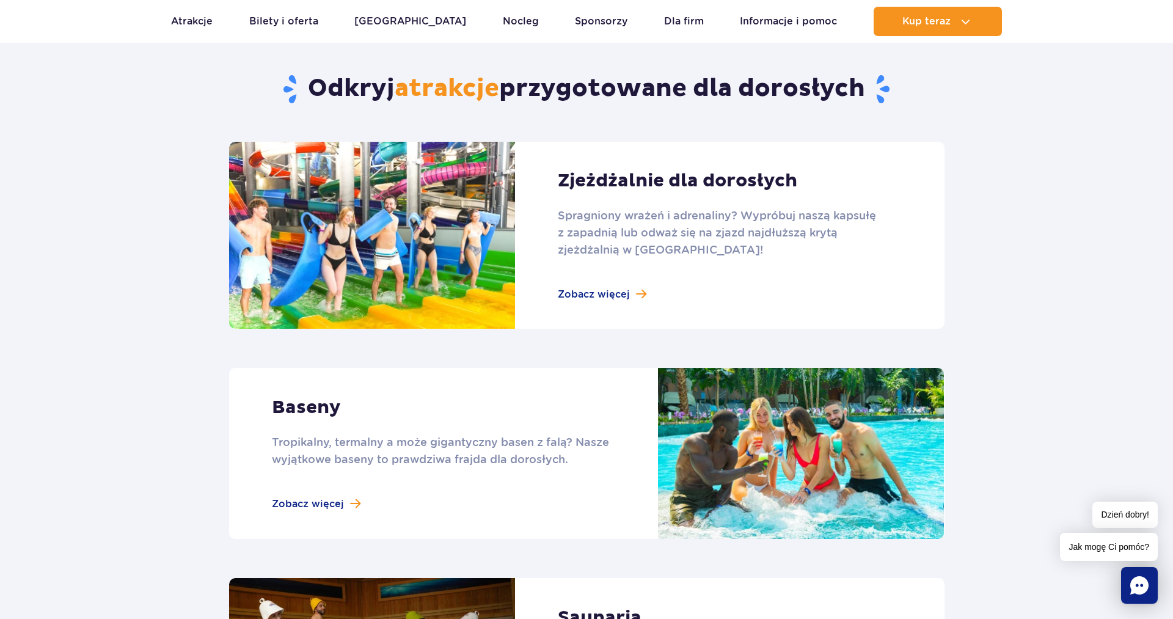
click at [600, 293] on link at bounding box center [586, 235] width 715 height 187
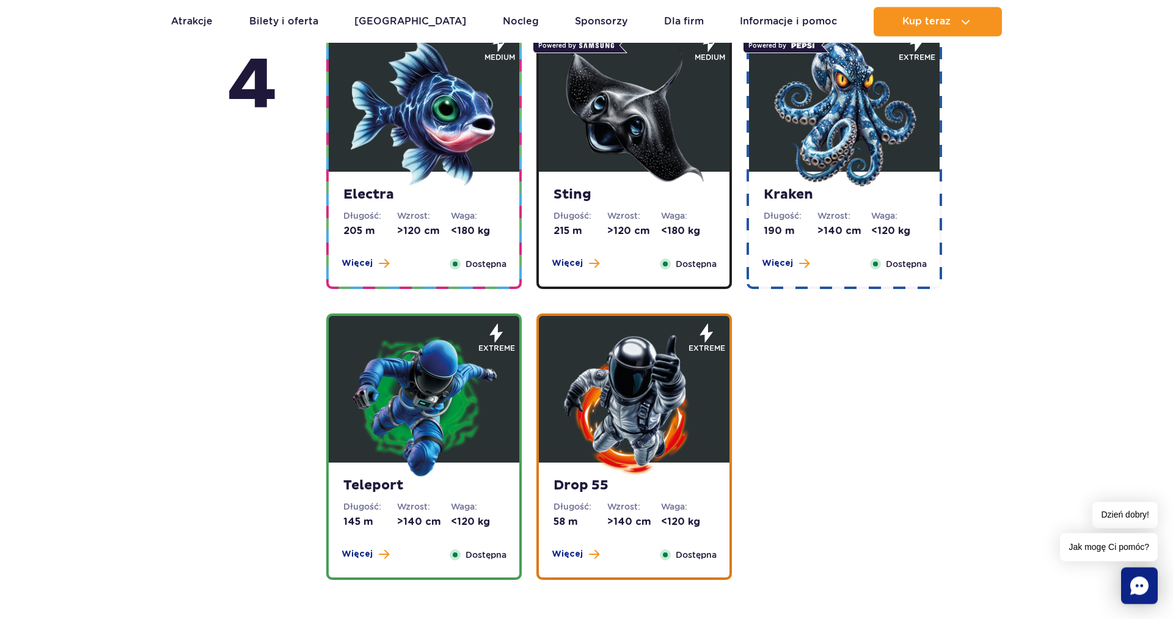
scroll to position [1246, 0]
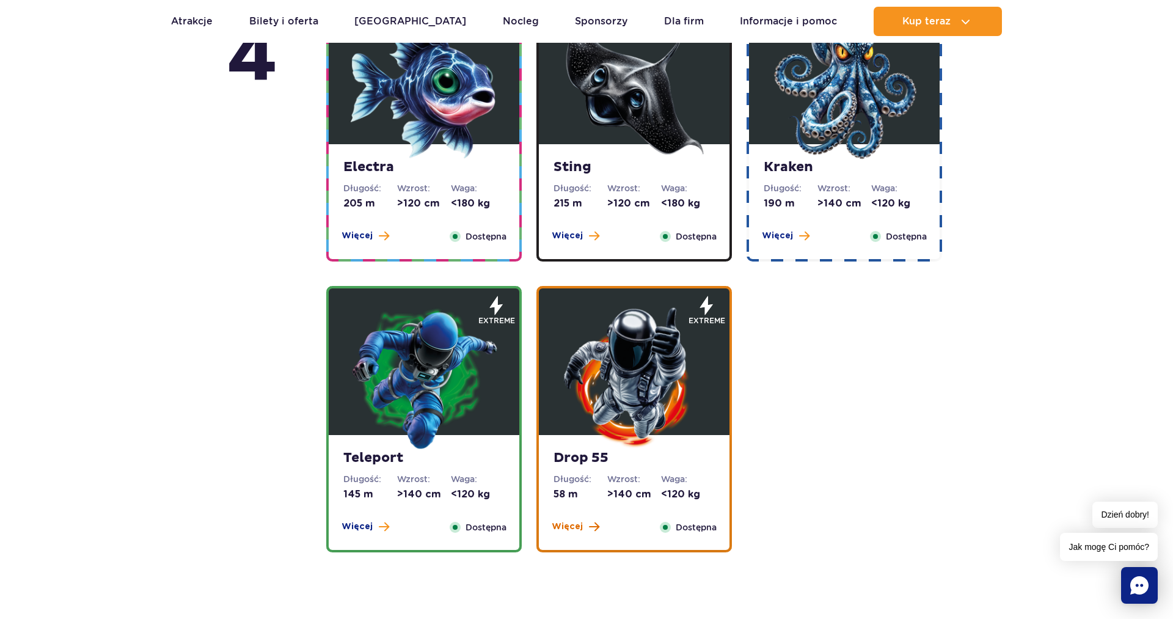
click at [572, 527] on span "Więcej" at bounding box center [567, 527] width 31 height 12
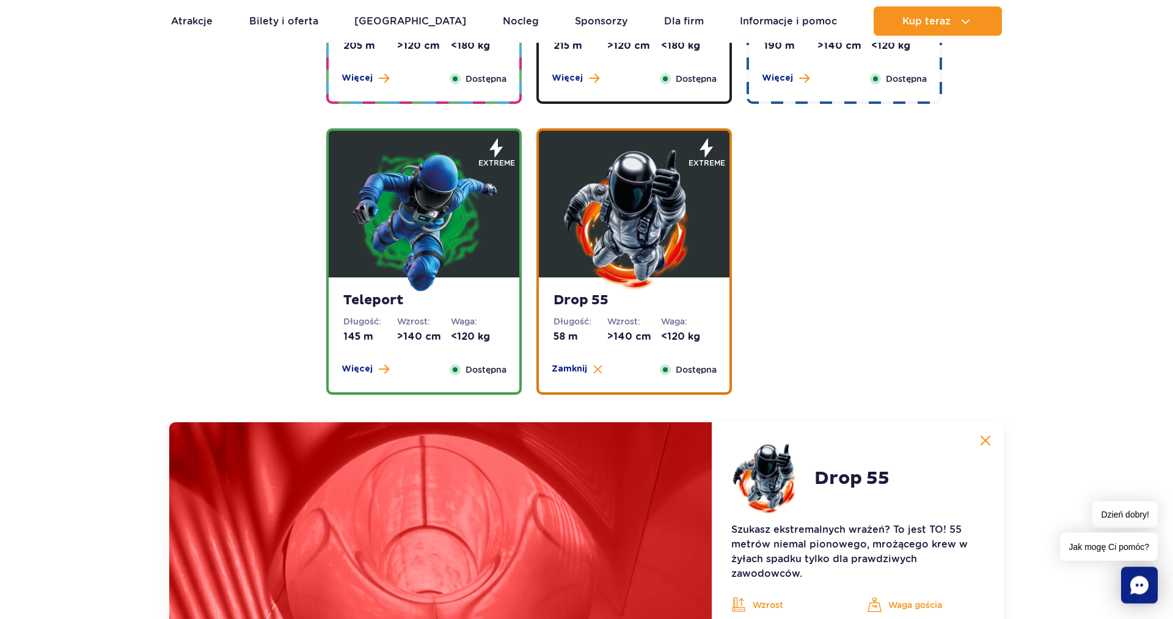
scroll to position [1317, 0]
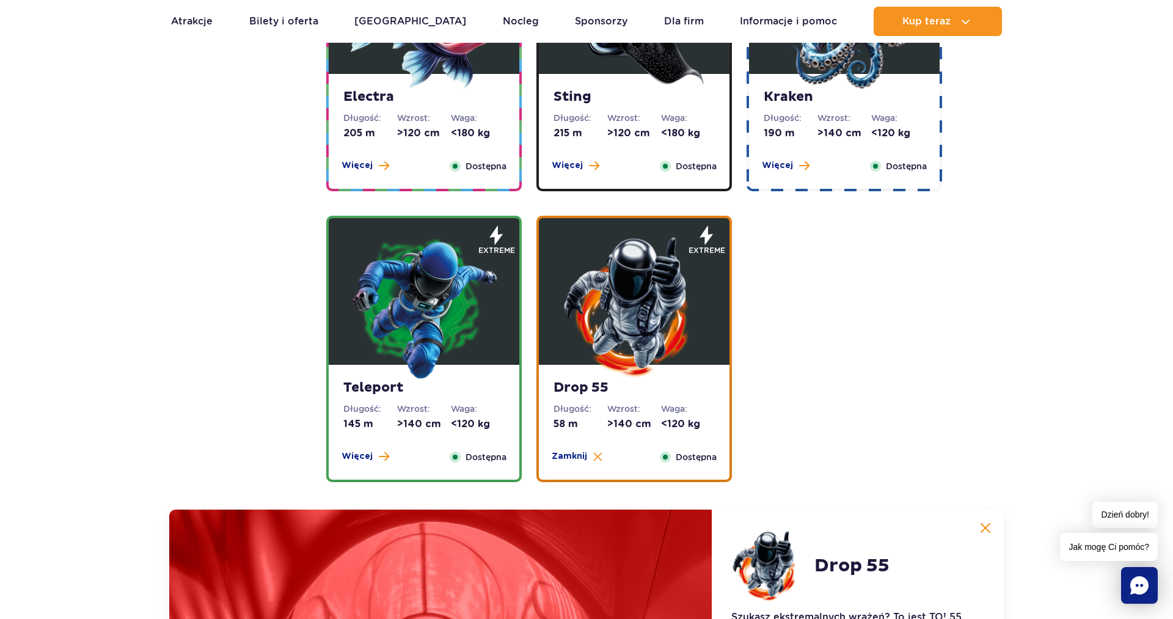
click at [417, 325] on img at bounding box center [424, 306] width 147 height 147
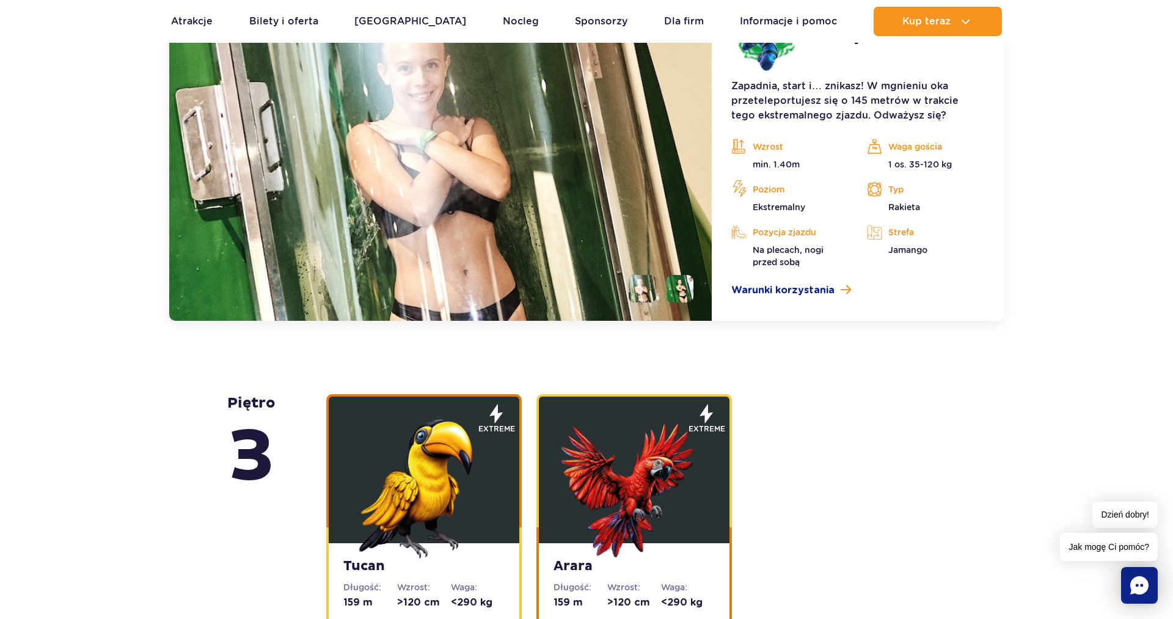
scroll to position [1877, 0]
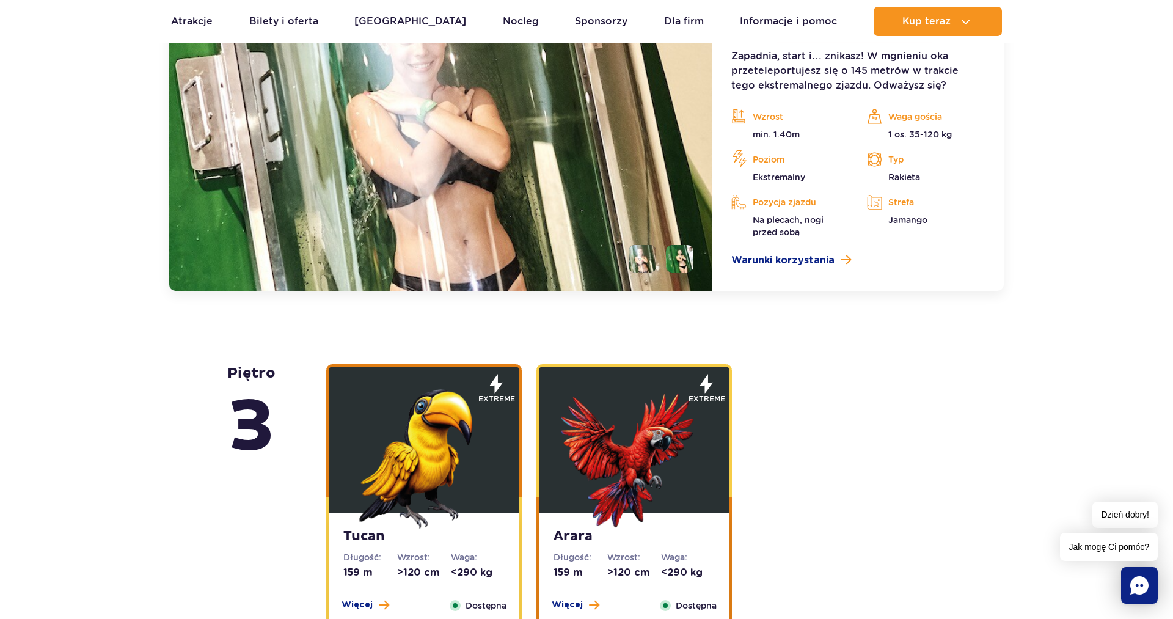
click at [464, 448] on img at bounding box center [424, 455] width 147 height 147
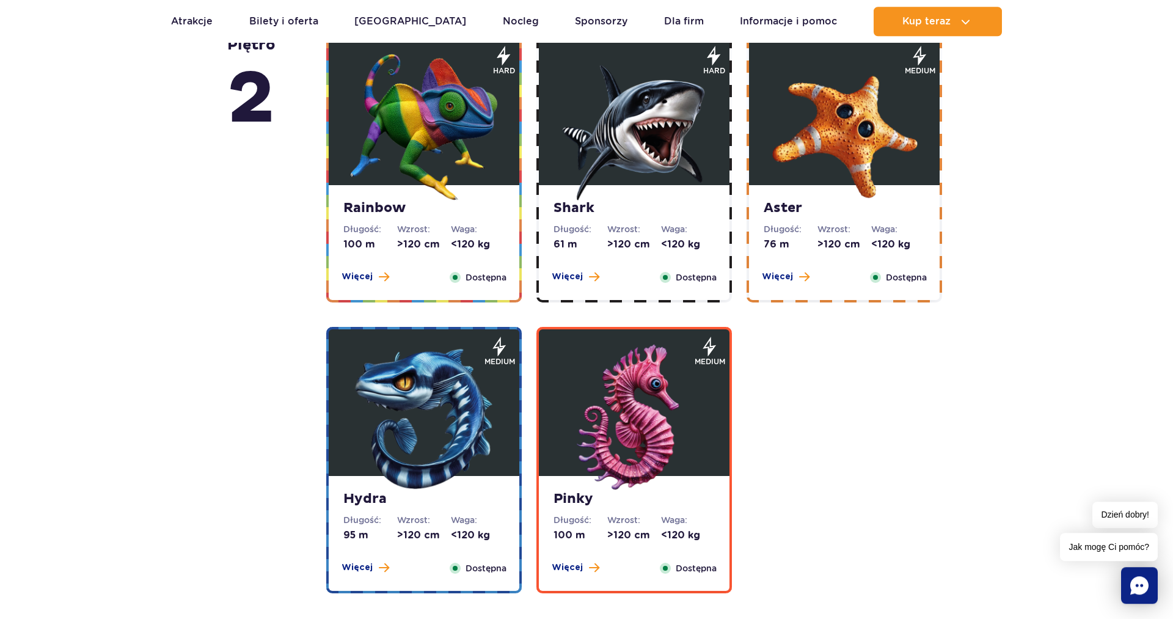
scroll to position [2591, 0]
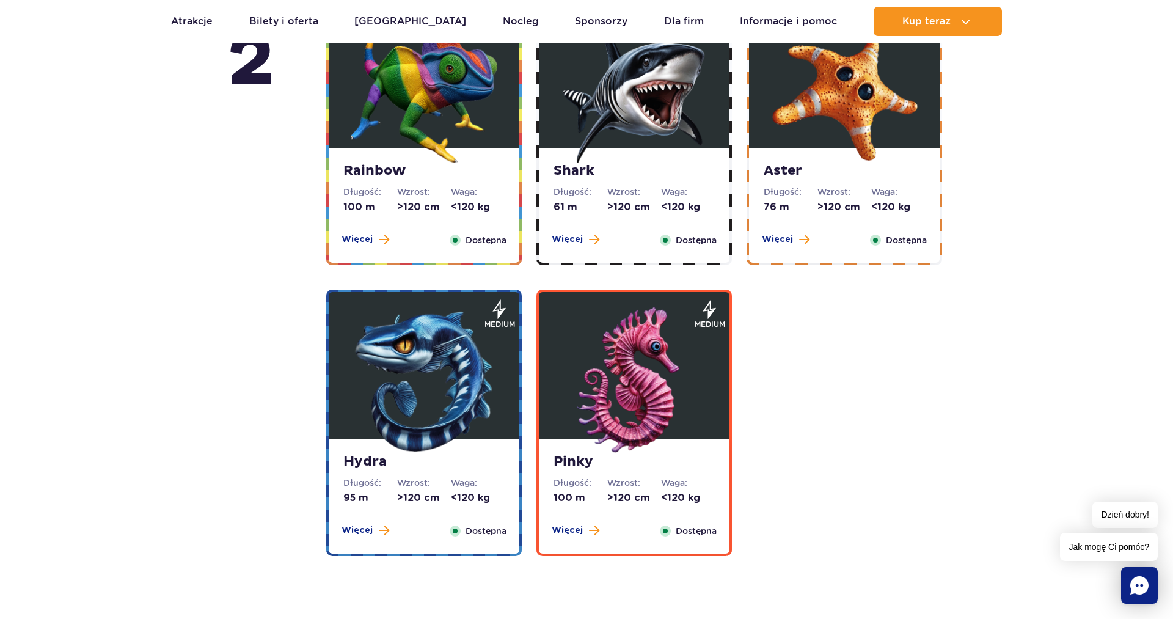
click at [587, 373] on img at bounding box center [634, 380] width 147 height 147
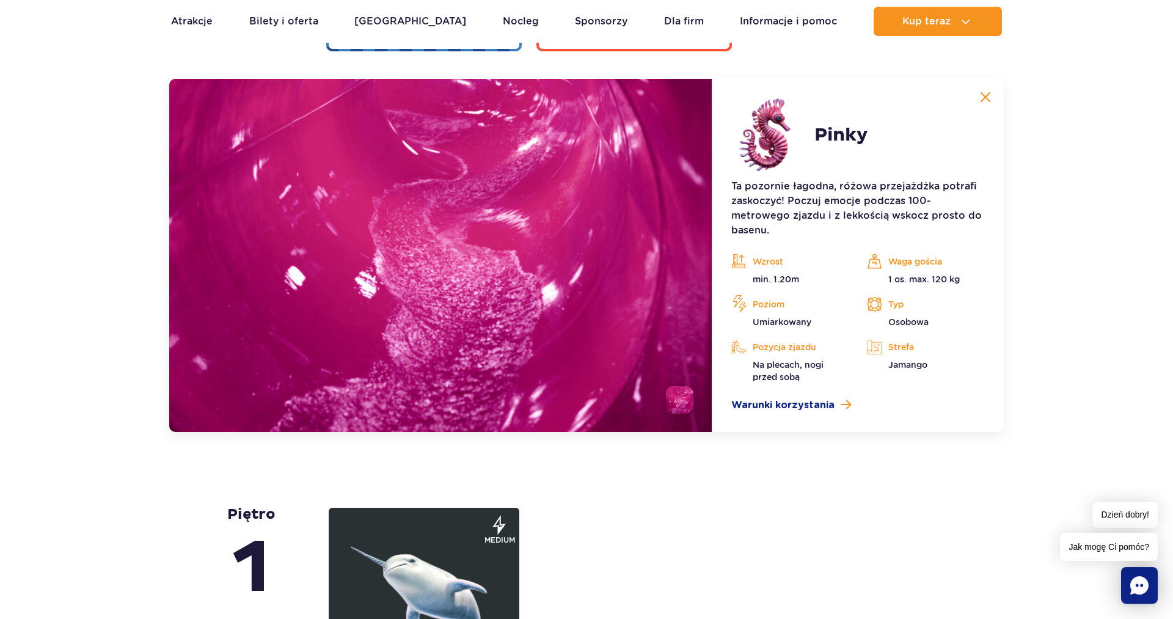
scroll to position [2723, 0]
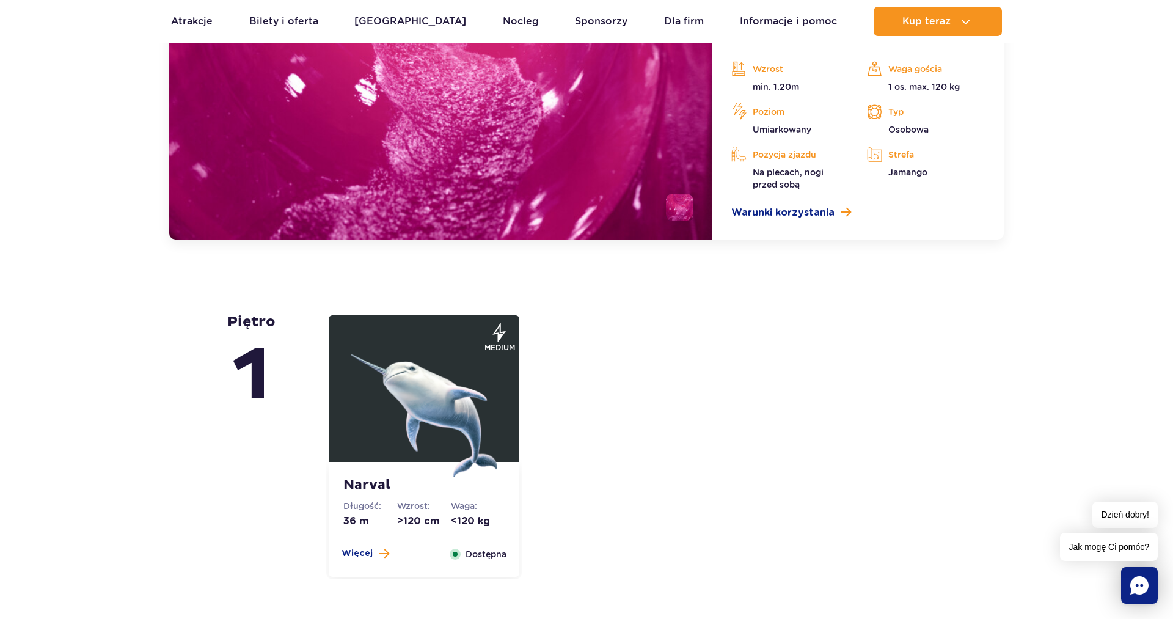
click at [445, 416] on img at bounding box center [424, 404] width 147 height 147
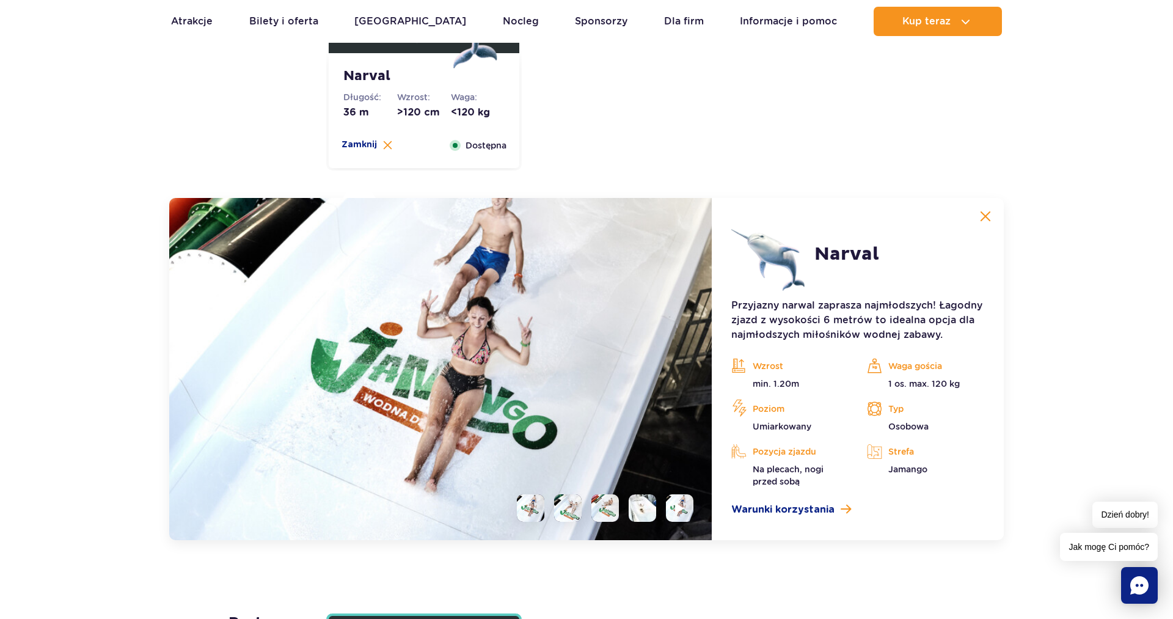
scroll to position [2626, 0]
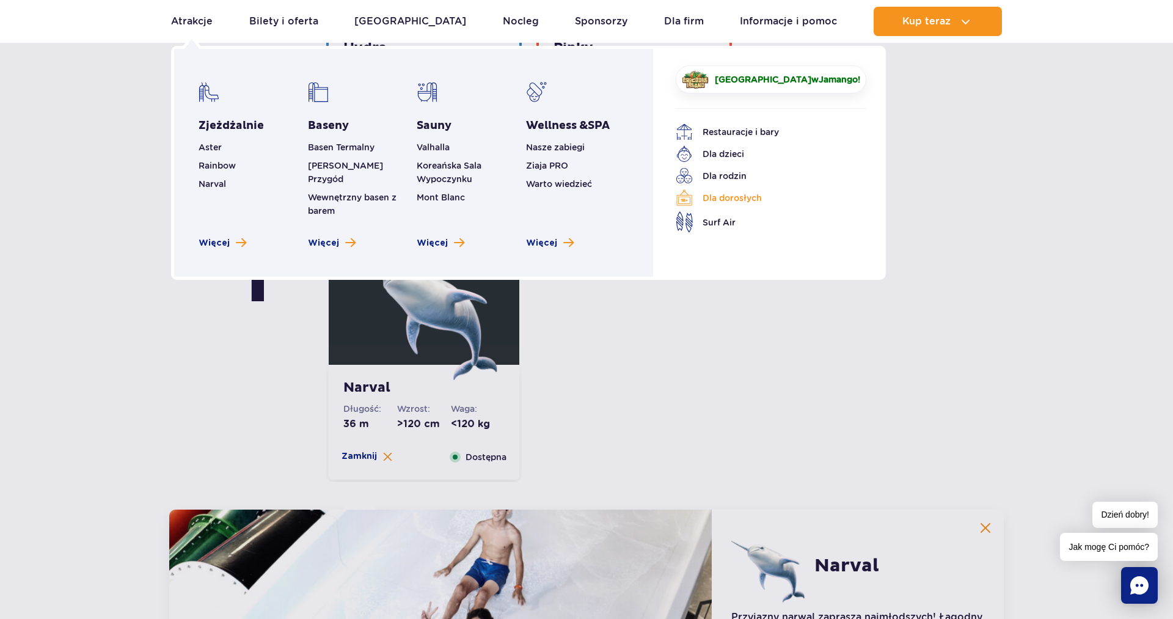
click at [720, 201] on link "Dla dorosłych" at bounding box center [762, 197] width 172 height 17
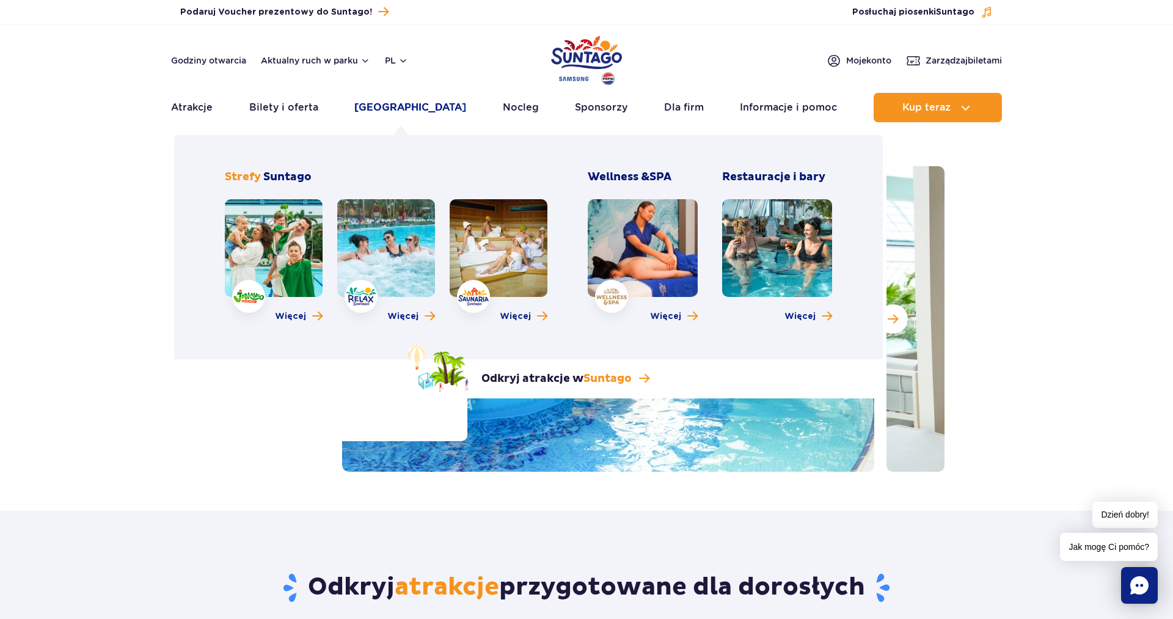
click at [417, 108] on link "[GEOGRAPHIC_DATA]" at bounding box center [410, 107] width 112 height 29
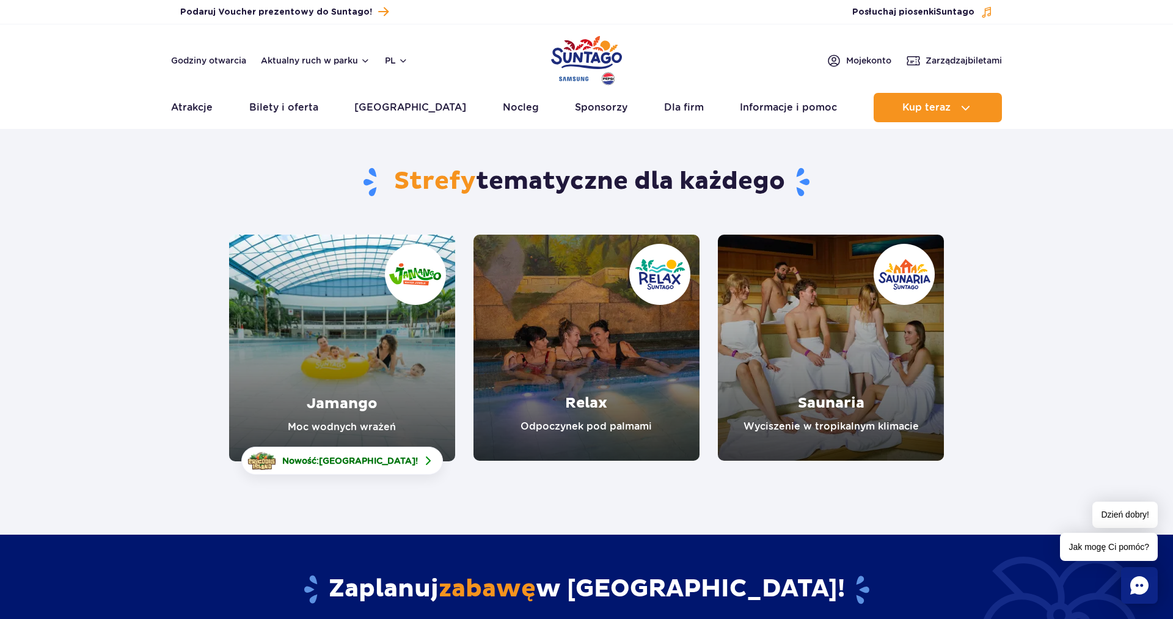
click at [593, 366] on link "Relax" at bounding box center [586, 348] width 226 height 226
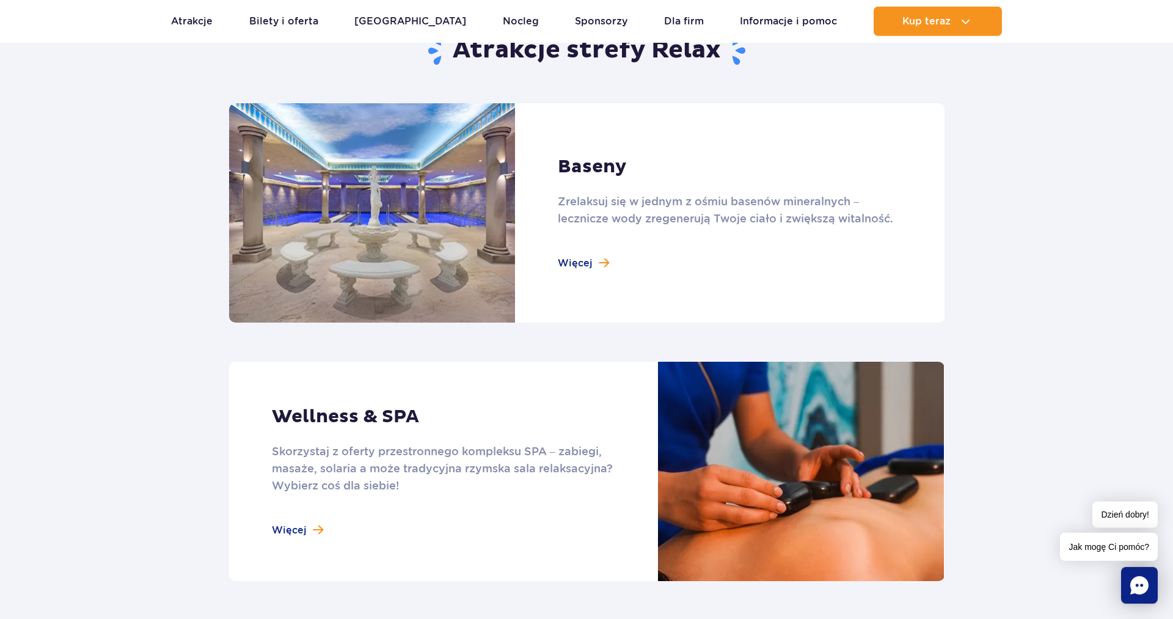
scroll to position [810, 0]
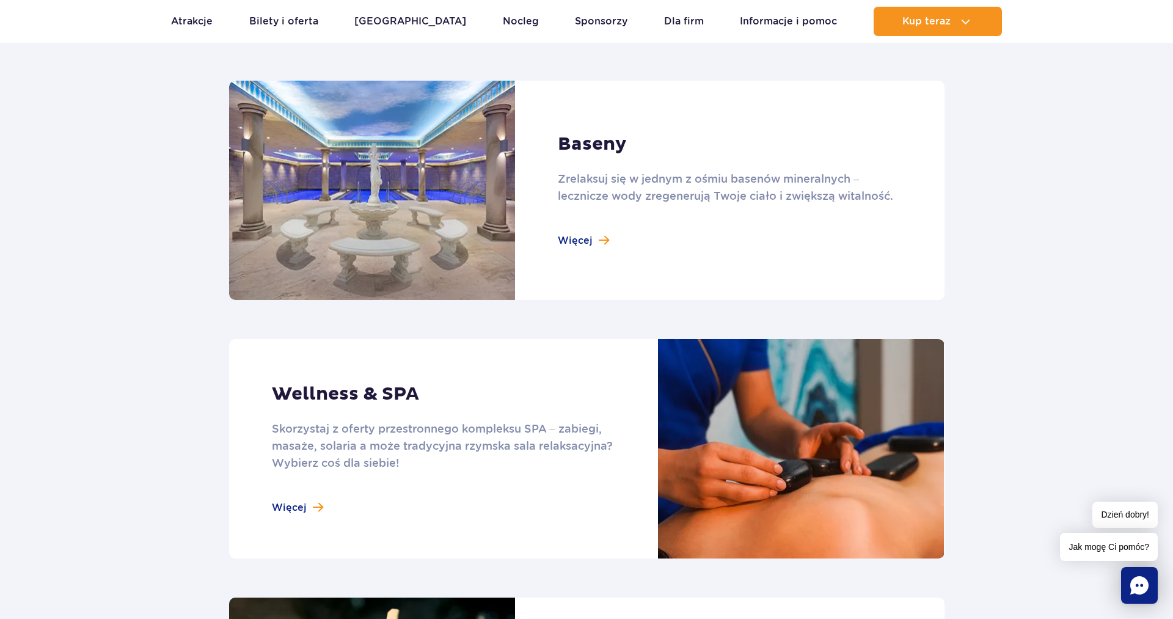
click at [574, 239] on link at bounding box center [586, 190] width 715 height 219
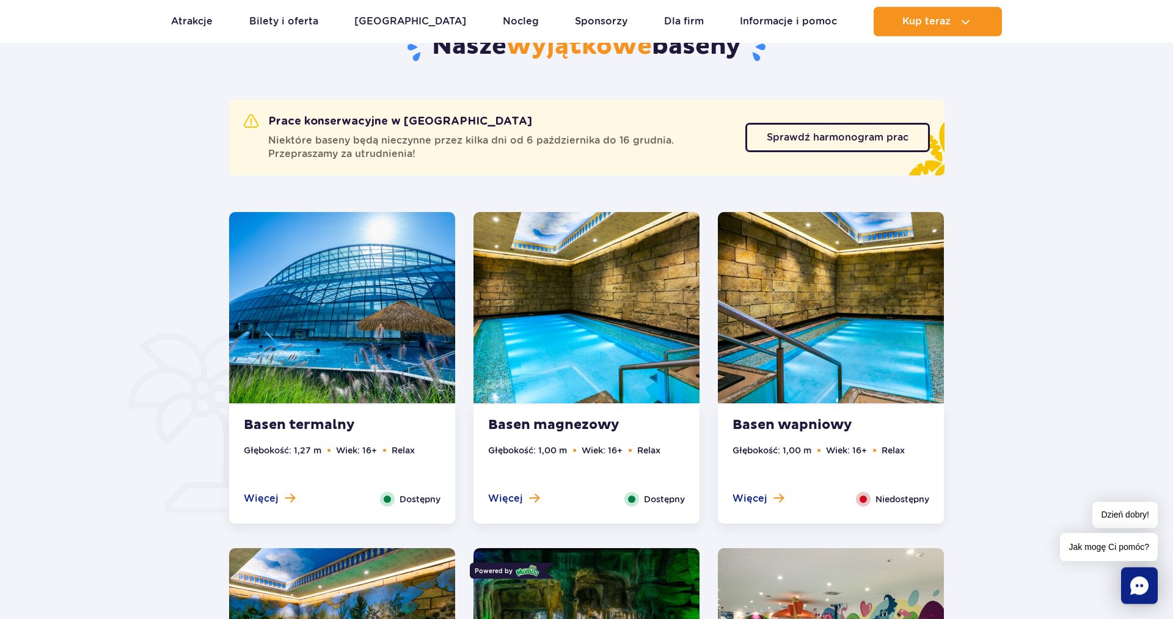
scroll to position [810, 0]
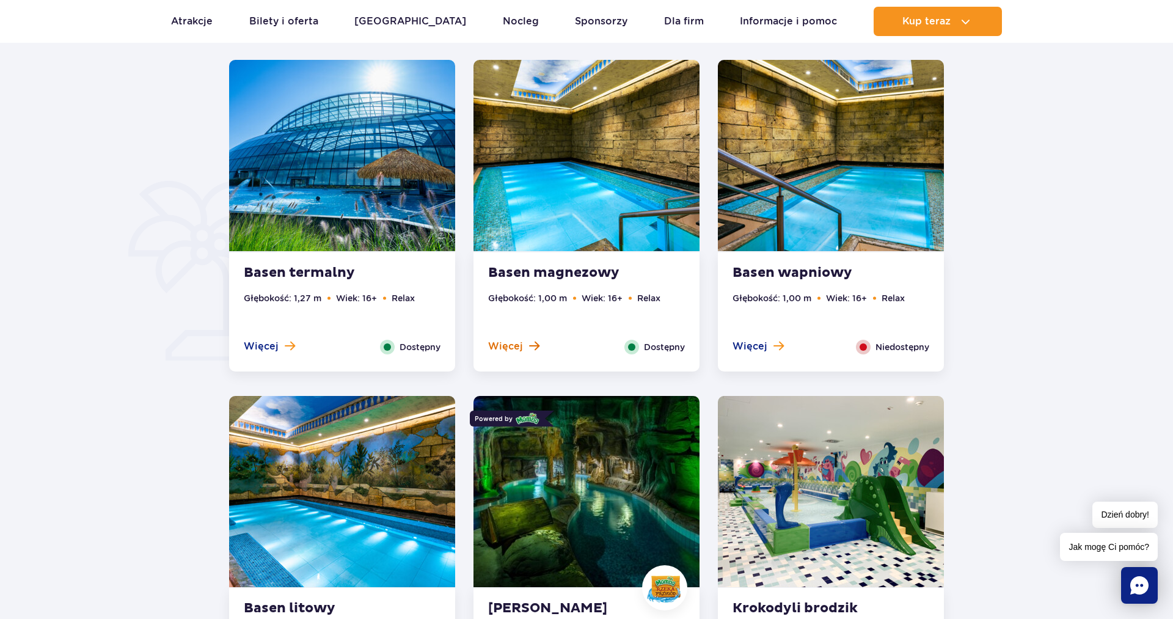
click at [516, 346] on span "Więcej" at bounding box center [505, 346] width 35 height 13
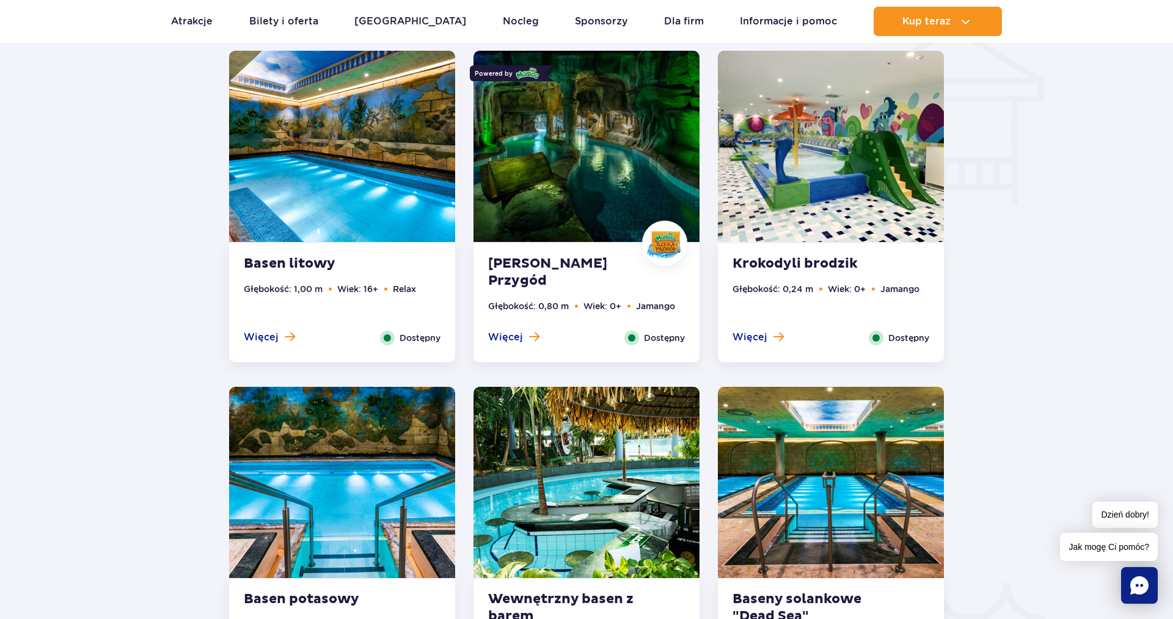
scroll to position [1510, 0]
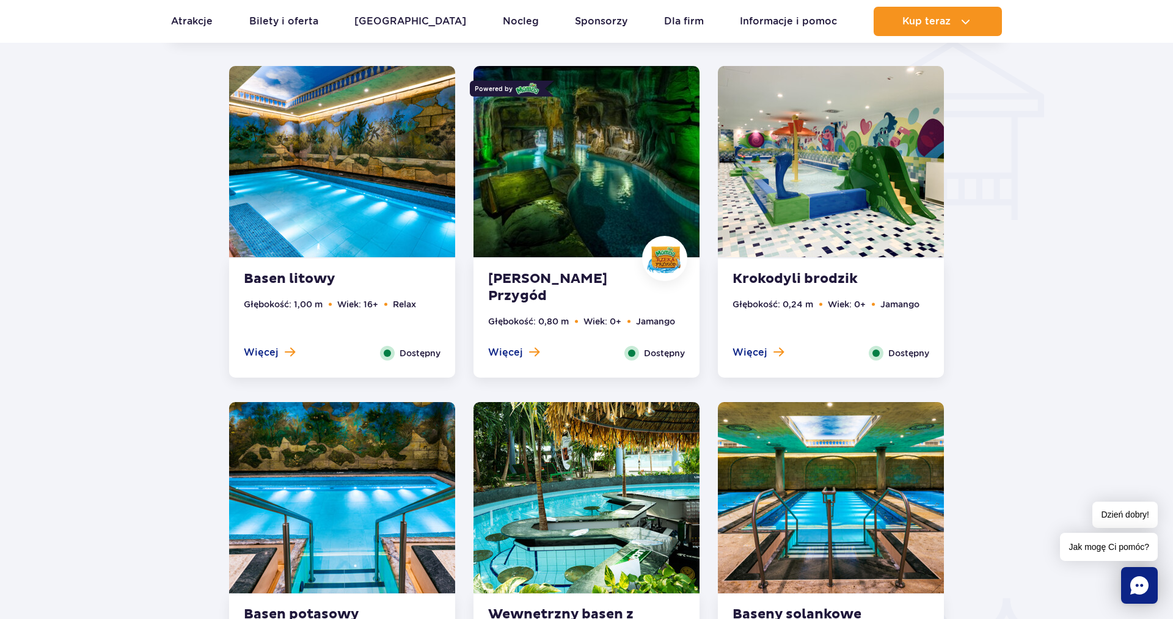
click at [301, 274] on strong "Basen litowy" at bounding box center [318, 279] width 148 height 17
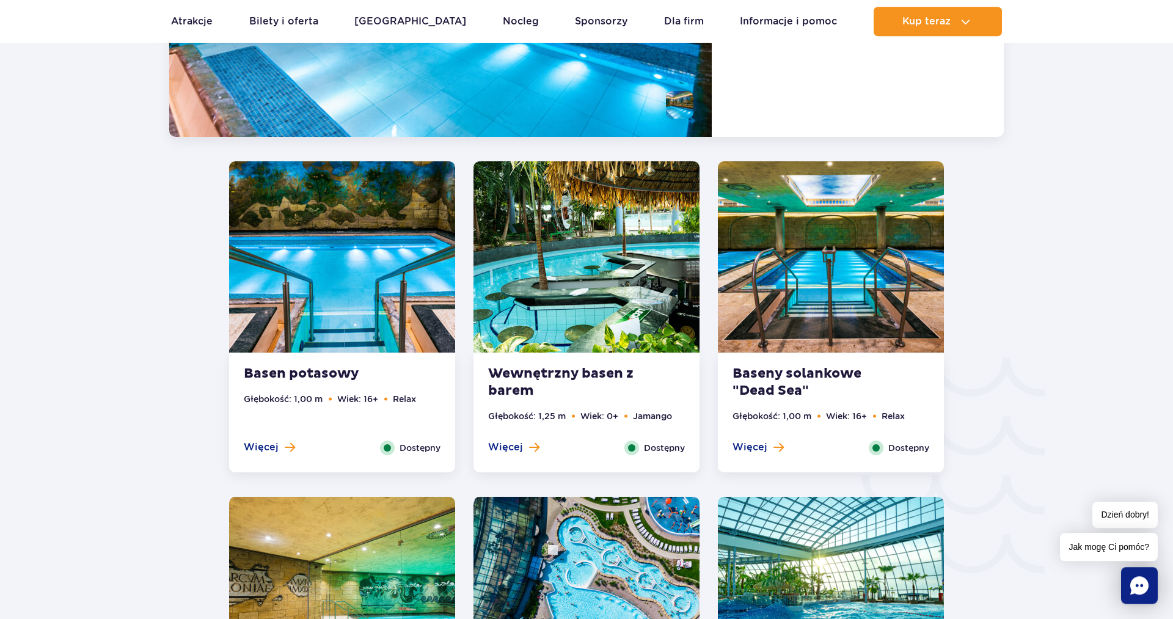
scroll to position [1783, 0]
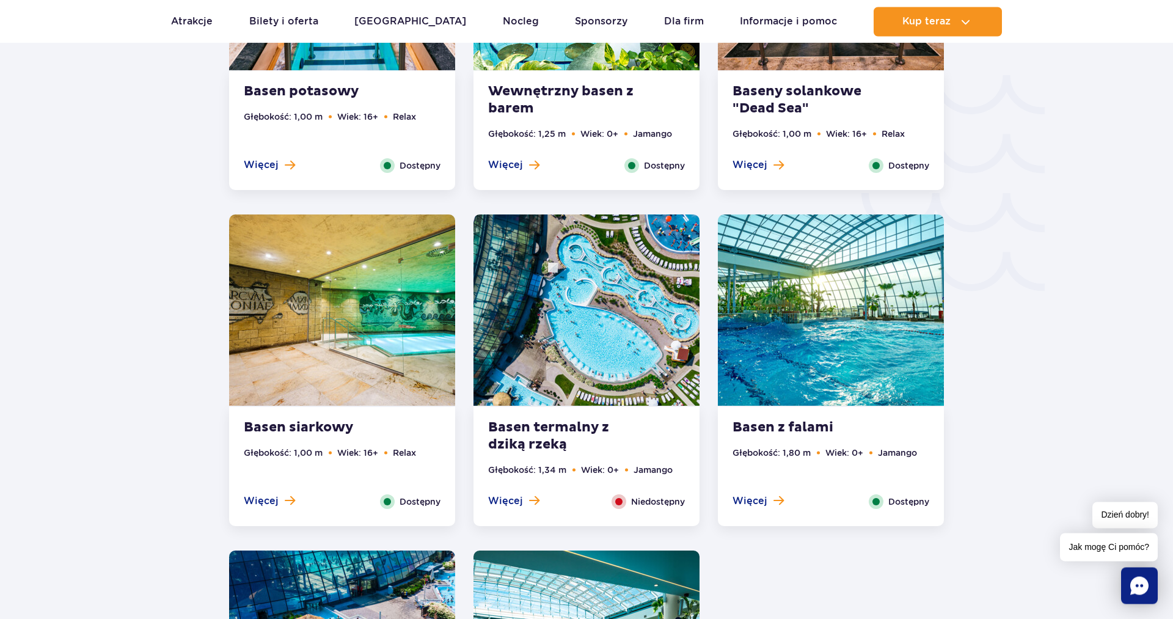
click at [338, 323] on img at bounding box center [342, 309] width 226 height 191
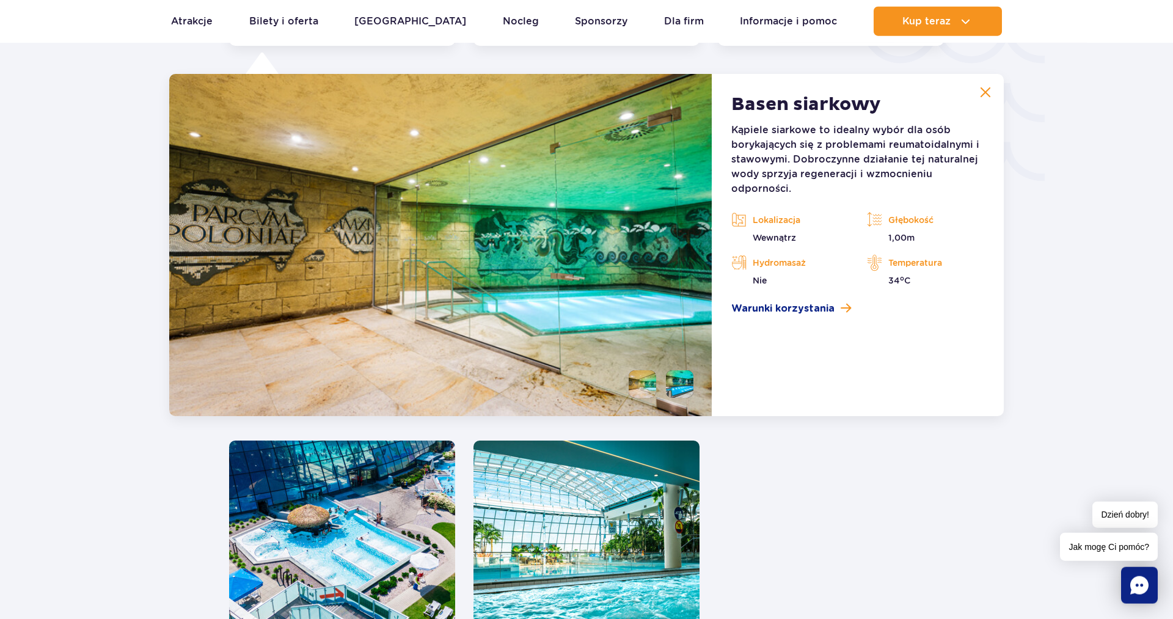
scroll to position [2143, 0]
